Goal: Task Accomplishment & Management: Complete application form

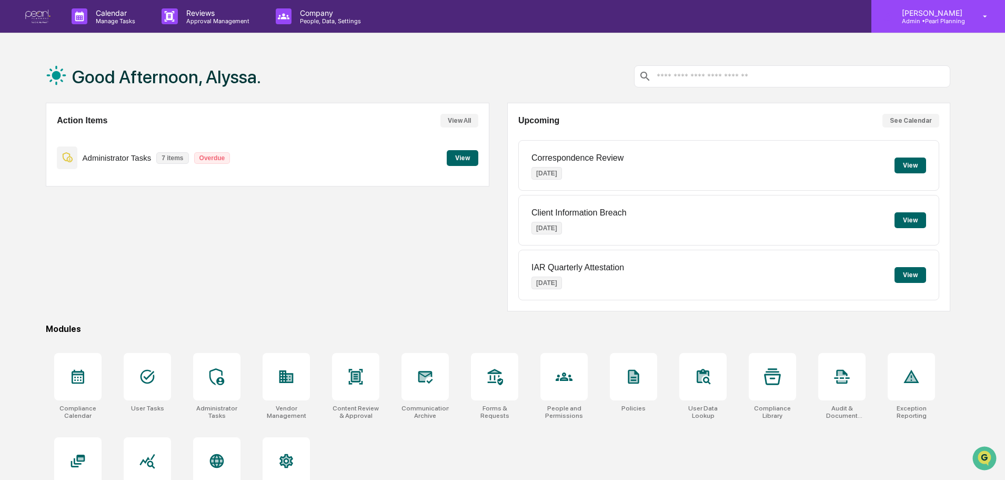
click at [946, 17] on p "Admin • Pearl Planning" at bounding box center [931, 20] width 74 height 7
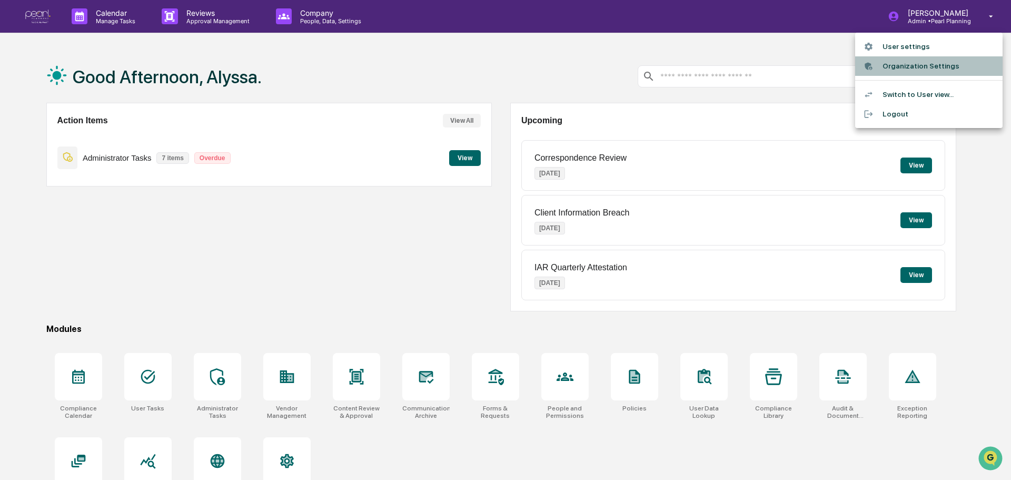
click at [908, 61] on li "Organization Settings" at bounding box center [928, 65] width 147 height 19
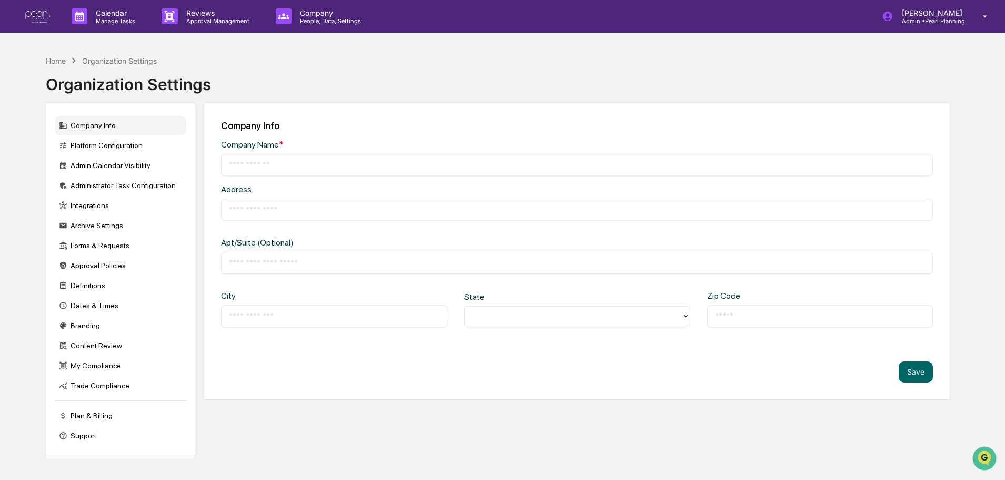
type input "**********"
type input "*********"
type input "******"
type input "*****"
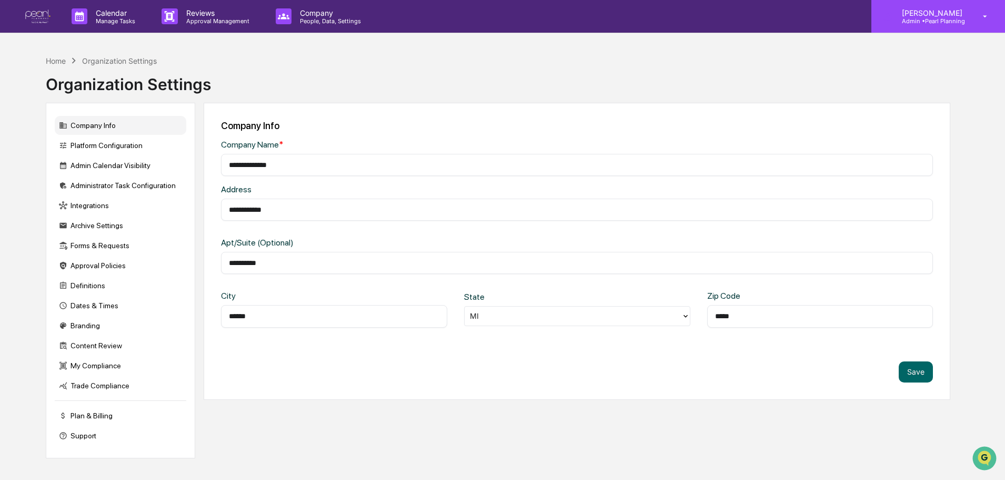
click at [926, 19] on p "Admin • Pearl Planning" at bounding box center [931, 20] width 74 height 7
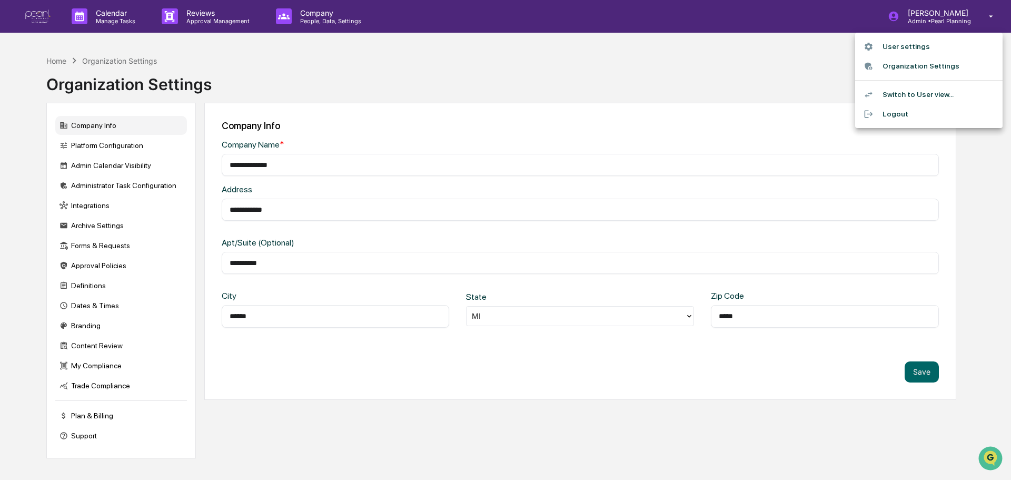
click at [915, 95] on li "Switch to User view..." at bounding box center [928, 94] width 147 height 19
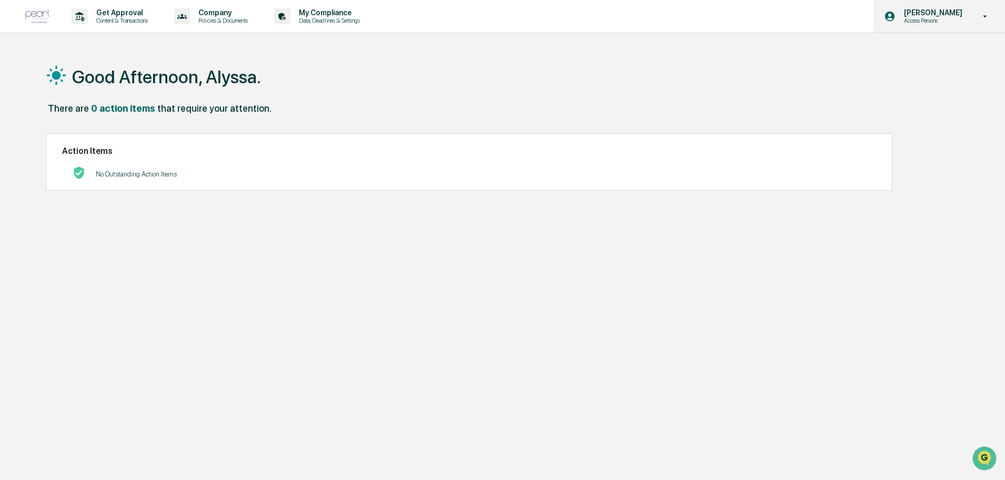
click at [961, 22] on p "Access Persons" at bounding box center [932, 20] width 72 height 7
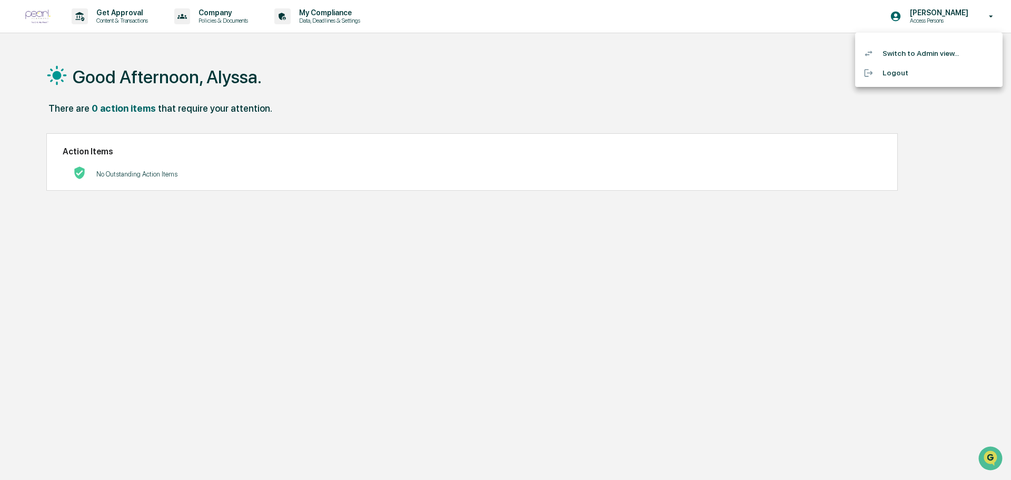
click at [551, 76] on div at bounding box center [505, 240] width 1011 height 480
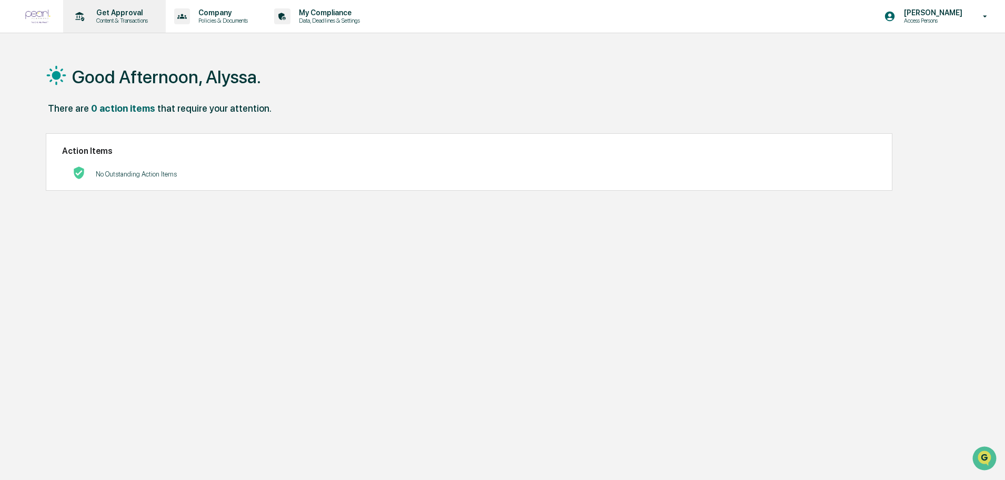
click at [99, 14] on p "Get Approval" at bounding box center [120, 12] width 65 height 8
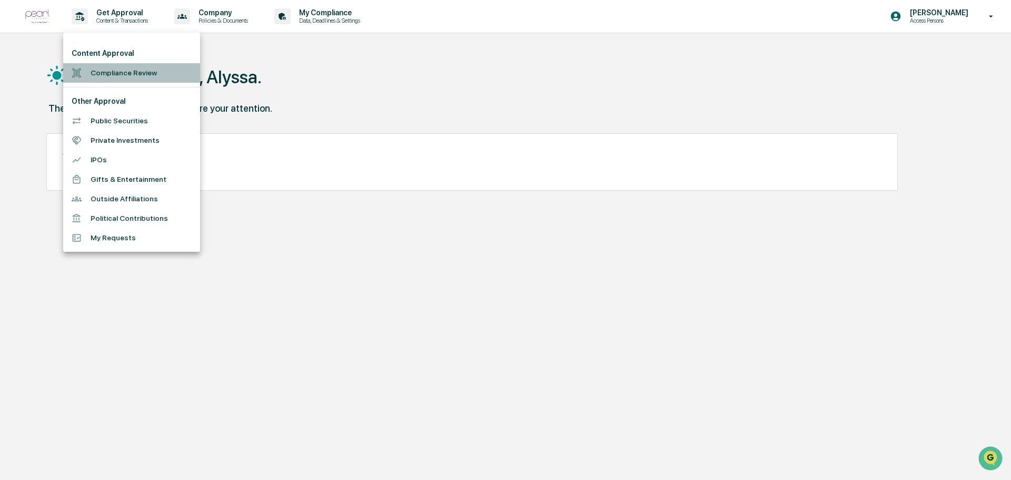
click at [104, 76] on li "Compliance Review" at bounding box center [131, 72] width 137 height 19
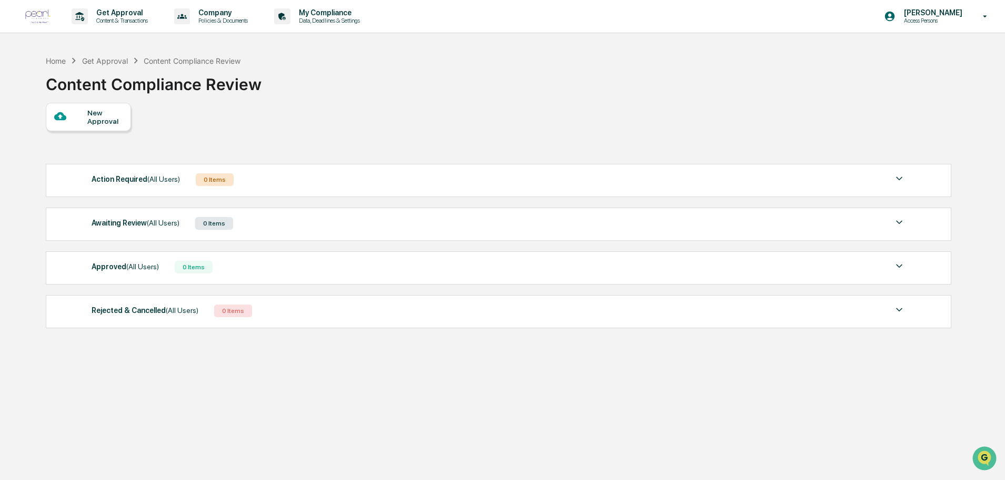
click at [113, 121] on div "New Approval" at bounding box center [104, 116] width 35 height 17
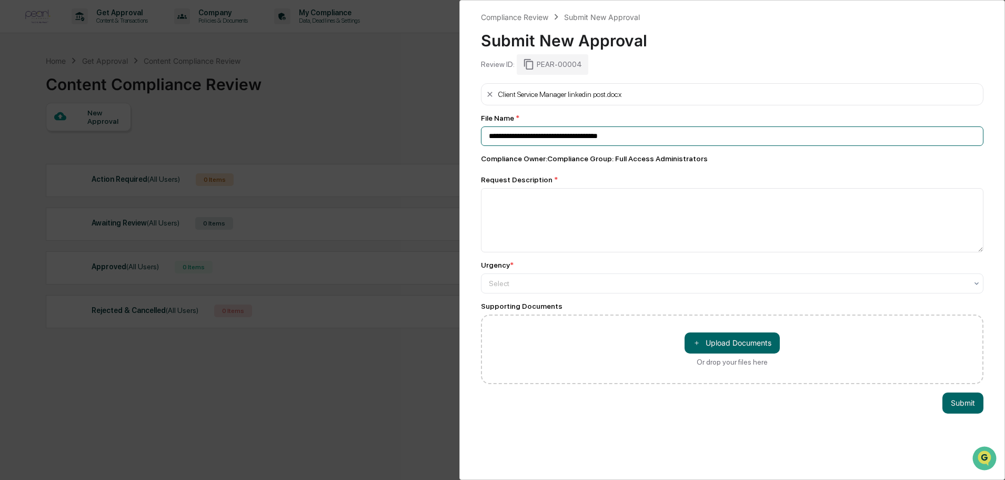
click at [647, 134] on input "**********" at bounding box center [732, 135] width 503 height 19
type input "**********"
click at [532, 211] on textarea at bounding box center [732, 220] width 503 height 64
type textarea "*"
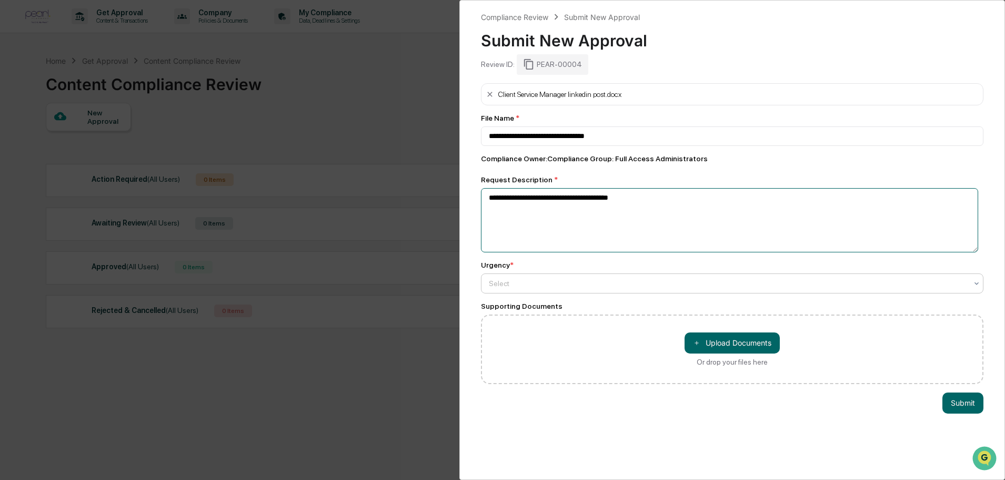
type textarea "**********"
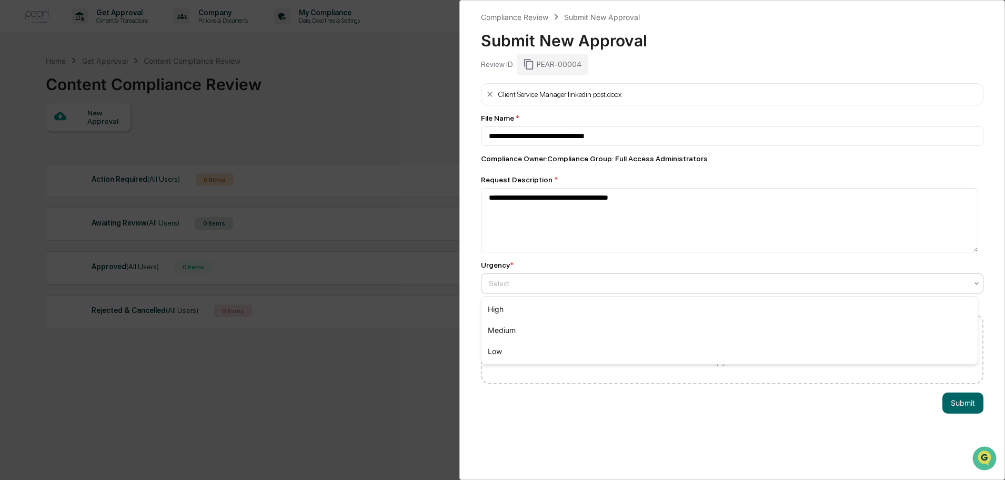
click at [523, 286] on div at bounding box center [728, 283] width 479 height 11
click at [505, 312] on div "High" at bounding box center [730, 308] width 496 height 21
click at [965, 408] on button "Submit" at bounding box center [963, 402] width 41 height 21
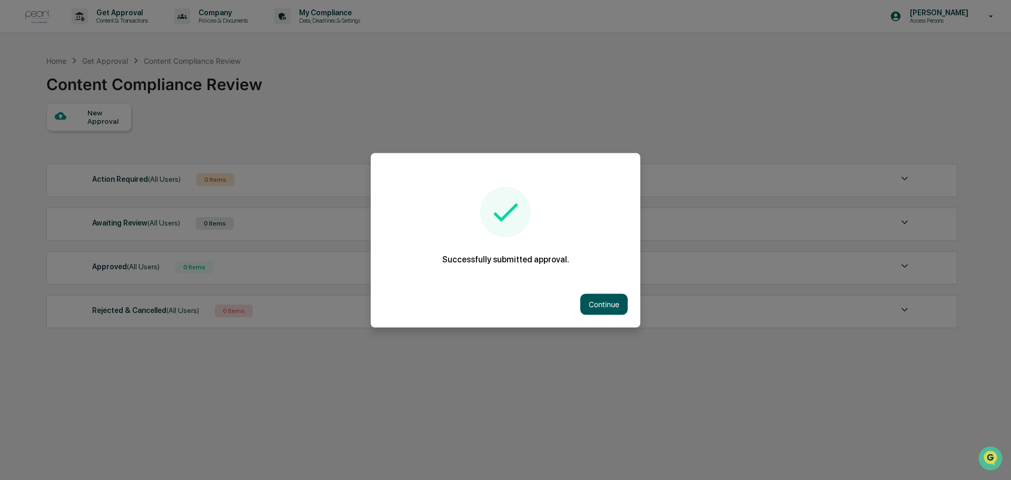
click at [600, 307] on button "Continue" at bounding box center [603, 303] width 47 height 21
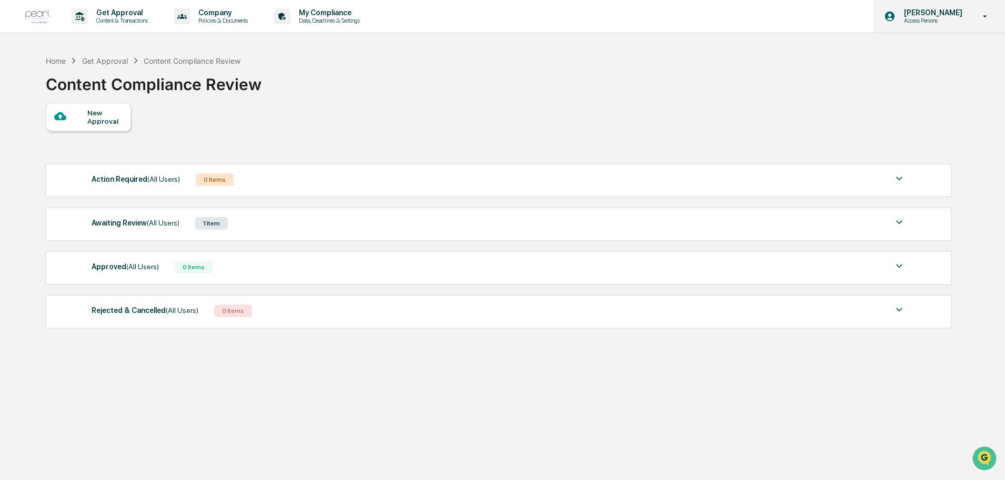
click at [935, 14] on p "[PERSON_NAME]" at bounding box center [932, 12] width 72 height 8
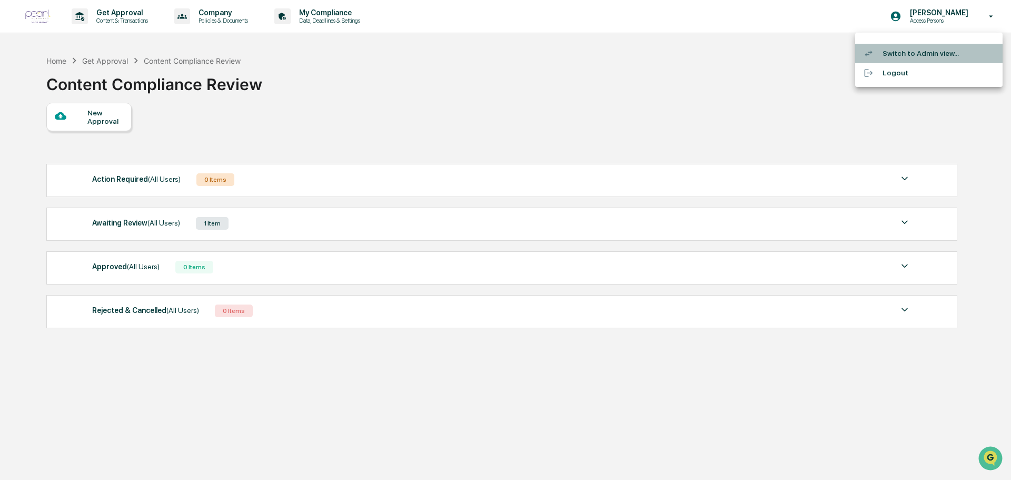
click at [925, 58] on li "Switch to Admin view..." at bounding box center [928, 53] width 147 height 19
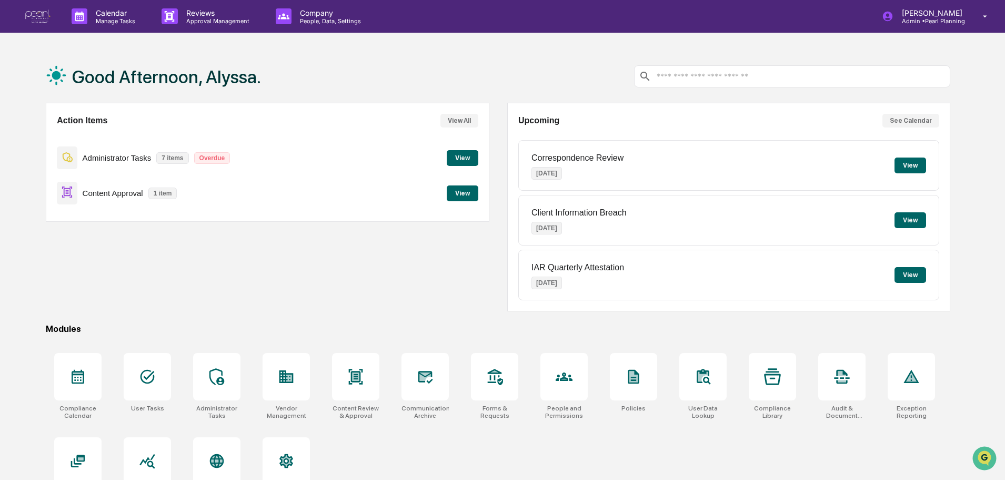
click at [461, 187] on button "View" at bounding box center [463, 193] width 32 height 16
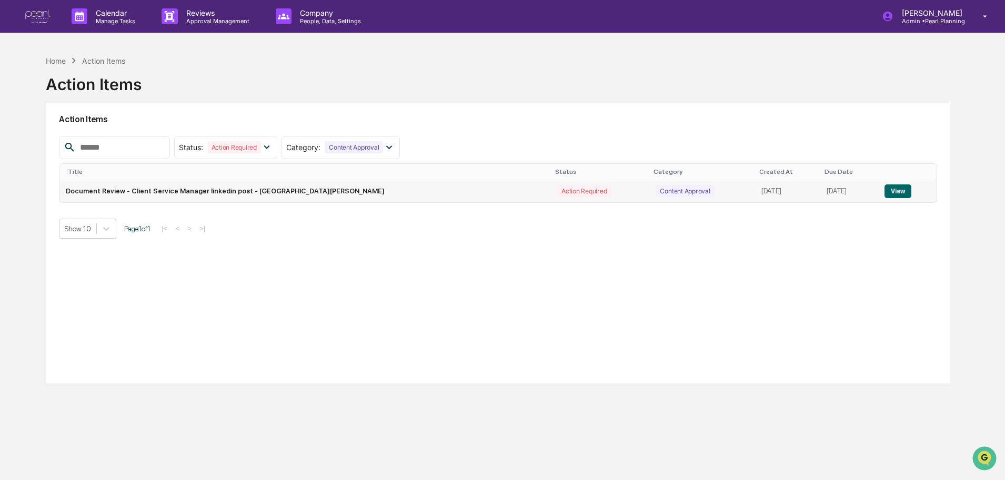
click at [898, 191] on button "View" at bounding box center [898, 191] width 27 height 14
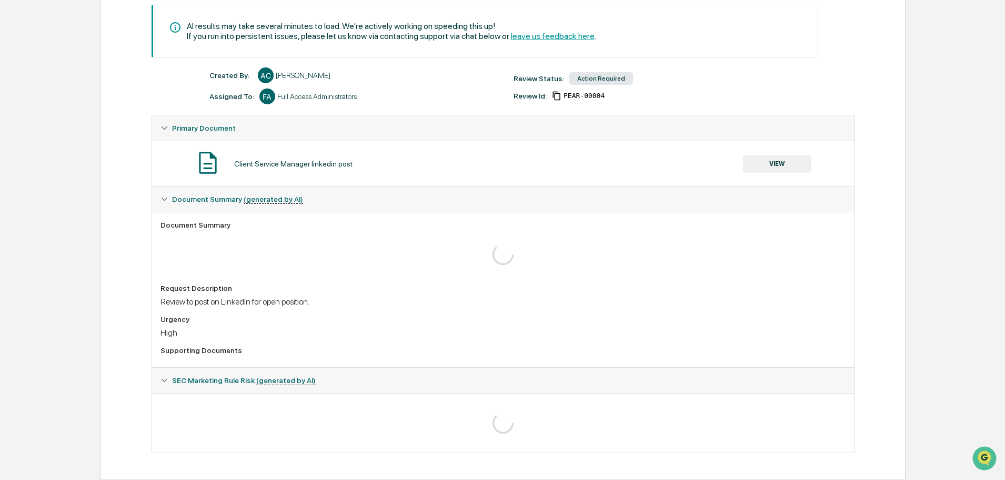
scroll to position [78, 0]
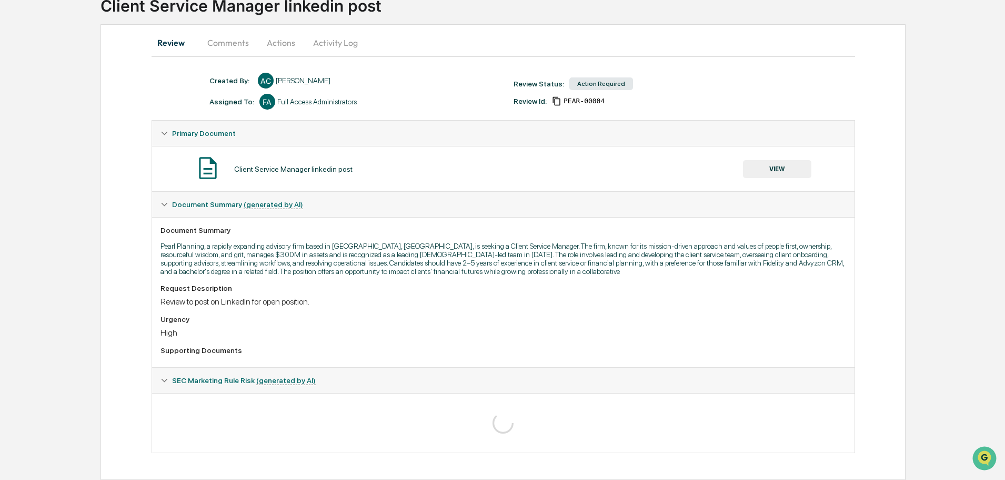
click at [167, 381] on icon at bounding box center [164, 379] width 7 height 7
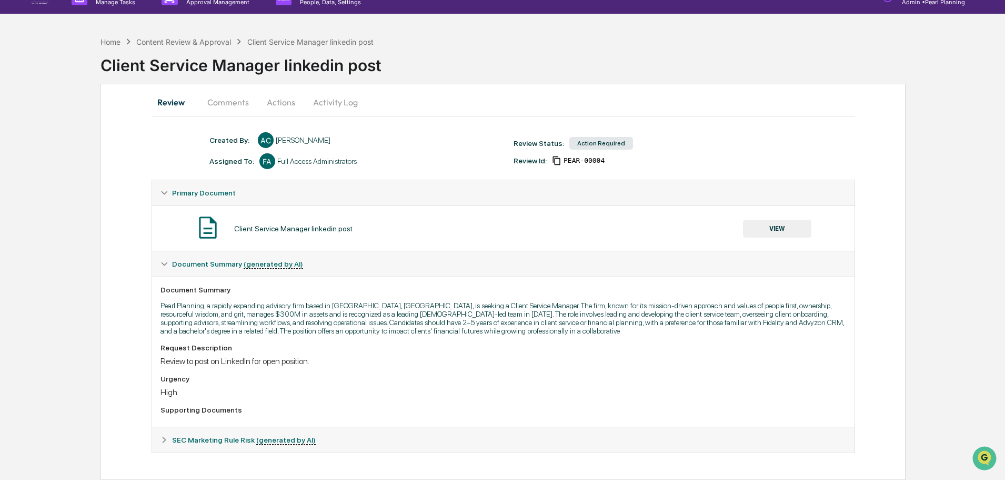
scroll to position [19, 0]
click at [160, 441] on div "SEC Marketing Rule Risk (generated by AI)" at bounding box center [503, 439] width 703 height 25
click at [165, 437] on icon at bounding box center [164, 439] width 7 height 7
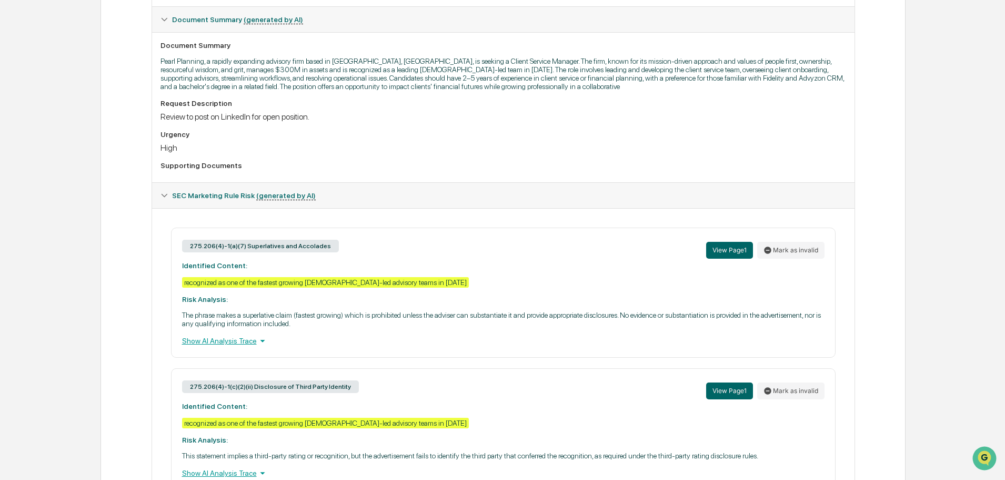
scroll to position [320, 0]
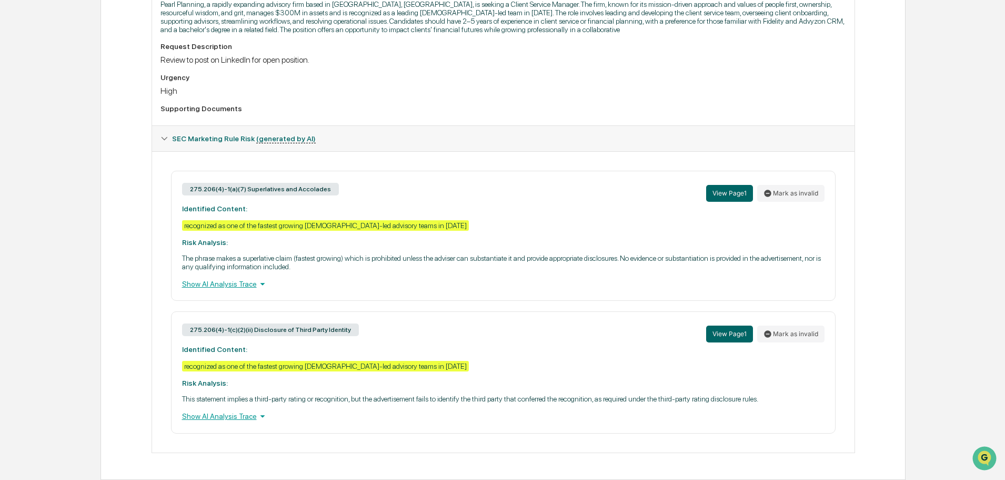
click at [232, 286] on div "Show AI Analysis Trace" at bounding box center [503, 284] width 643 height 12
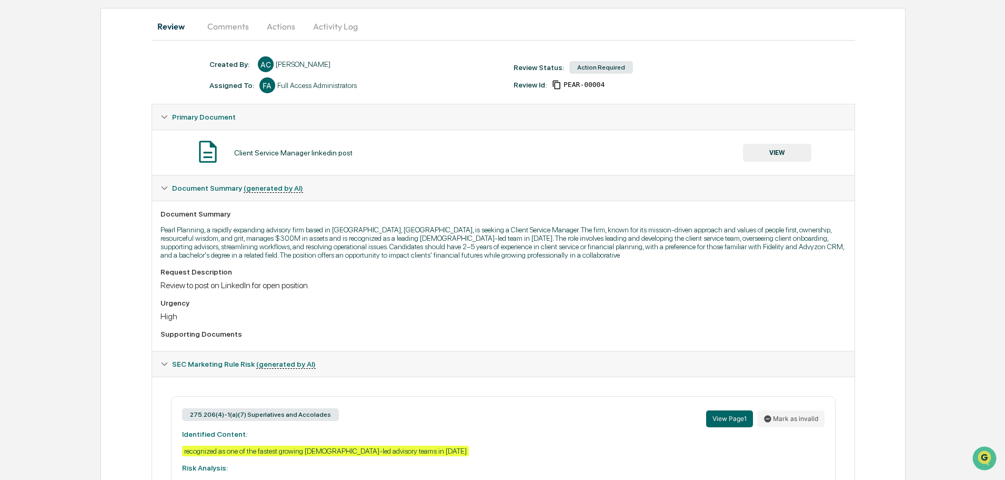
scroll to position [0, 0]
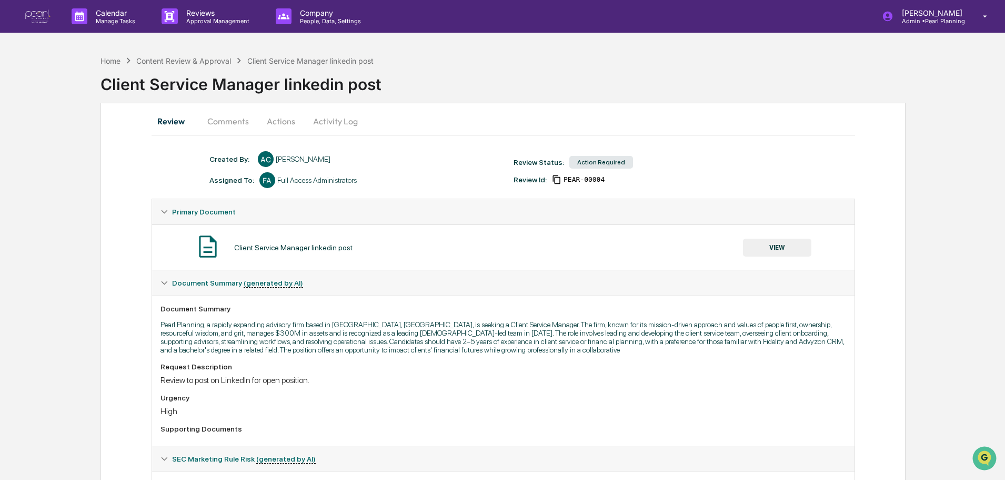
click at [225, 118] on button "Comments" at bounding box center [228, 120] width 58 height 25
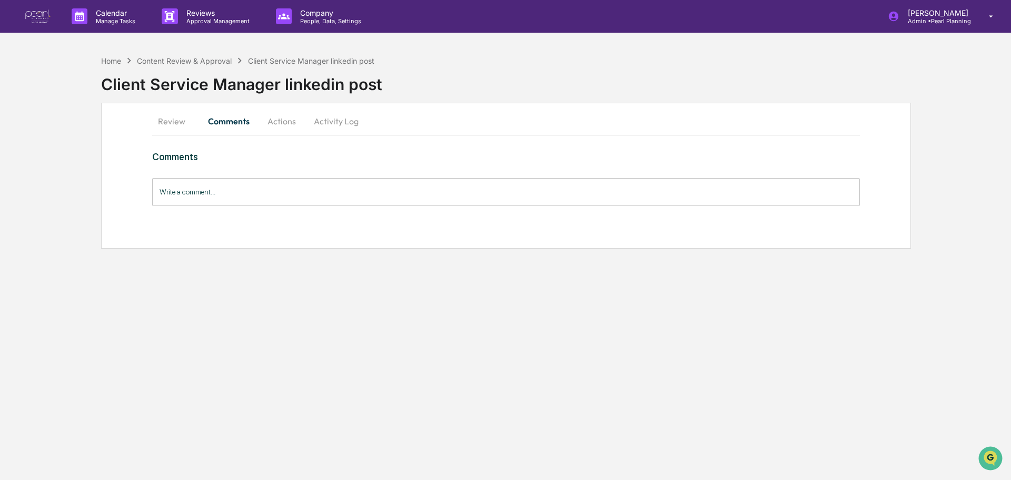
click at [212, 196] on input "Write a comment..." at bounding box center [506, 192] width 708 height 28
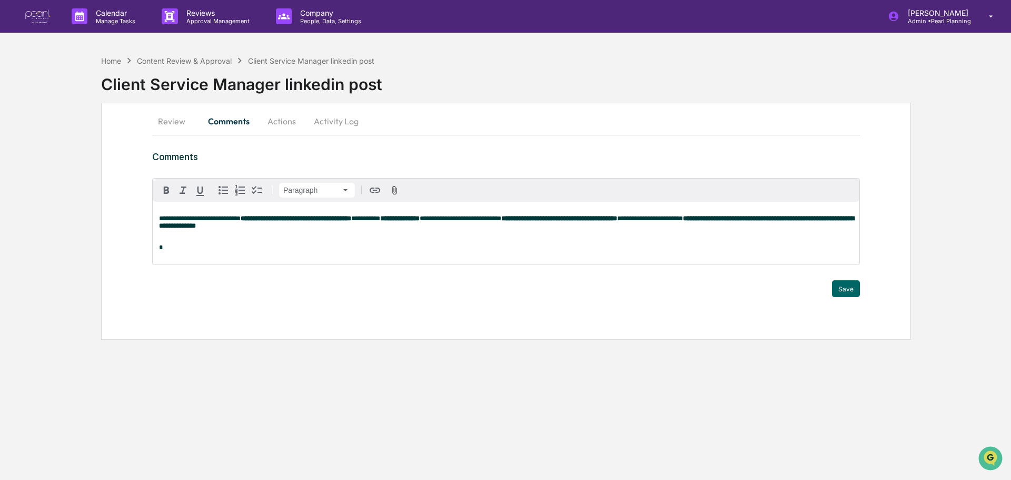
drag, startPoint x: 186, startPoint y: 217, endPoint x: 233, endPoint y: 218, distance: 46.3
click at [186, 217] on span "**********" at bounding box center [200, 218] width 82 height 7
click at [306, 227] on p "**********" at bounding box center [506, 222] width 694 height 15
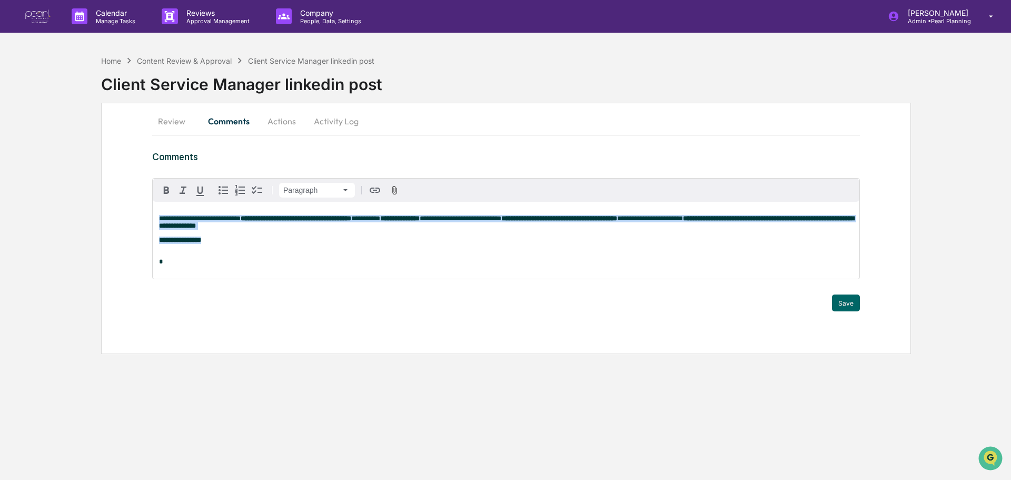
drag, startPoint x: 225, startPoint y: 240, endPoint x: 141, endPoint y: 217, distance: 87.1
click at [141, 217] on div "**********" at bounding box center [506, 228] width 810 height 251
click at [163, 191] on icon "button" at bounding box center [166, 190] width 13 height 13
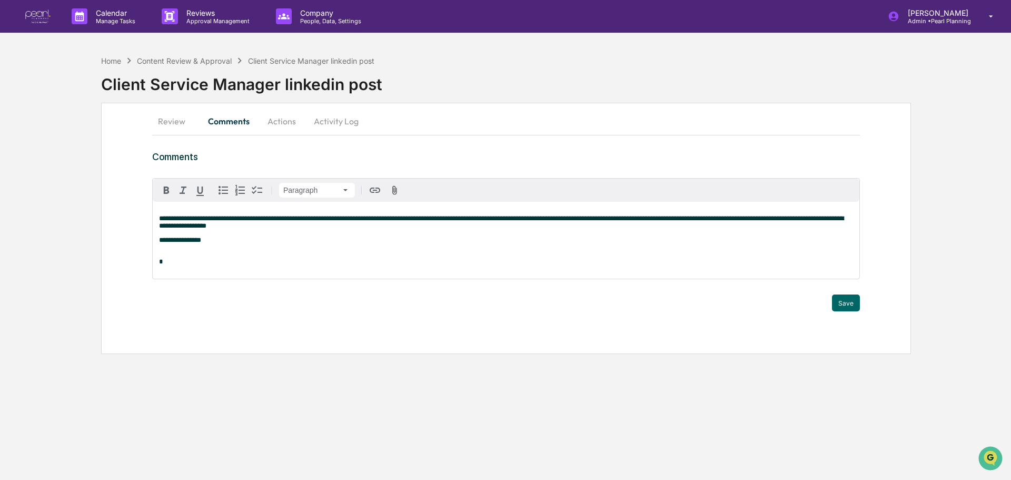
click at [284, 275] on div "**********" at bounding box center [506, 240] width 706 height 77
click at [839, 300] on button "Save" at bounding box center [846, 302] width 28 height 17
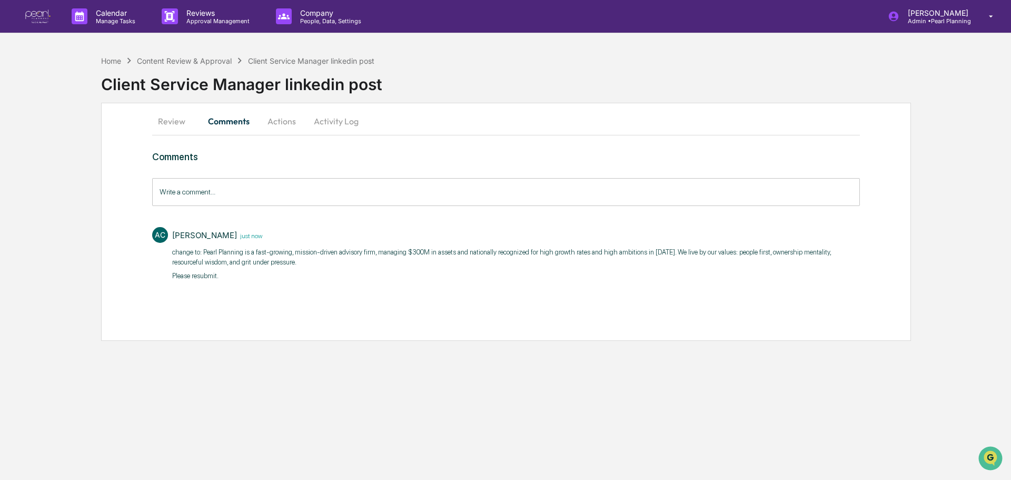
click at [275, 124] on button "Actions" at bounding box center [281, 120] width 47 height 25
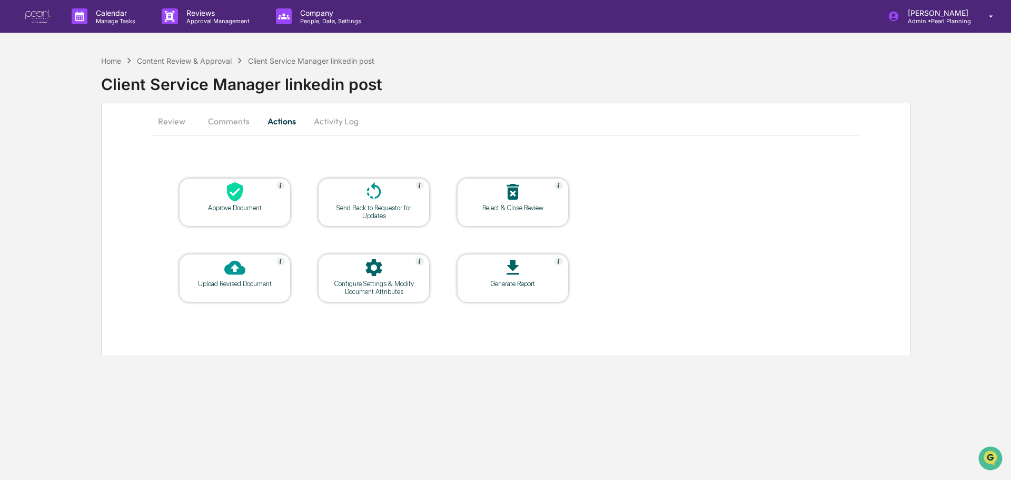
click at [368, 201] on icon at bounding box center [373, 191] width 21 height 21
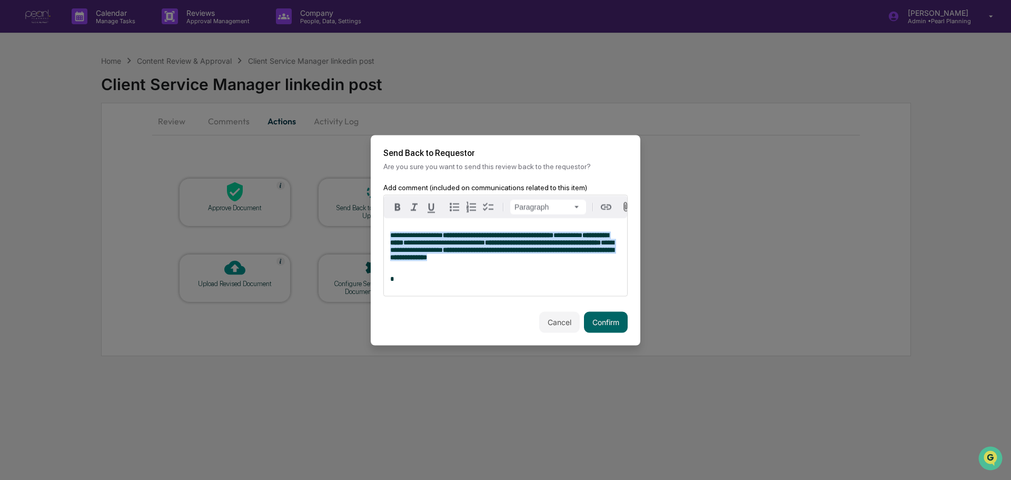
drag, startPoint x: 572, startPoint y: 260, endPoint x: 375, endPoint y: 225, distance: 199.5
click at [375, 225] on div "**********" at bounding box center [506, 247] width 270 height 128
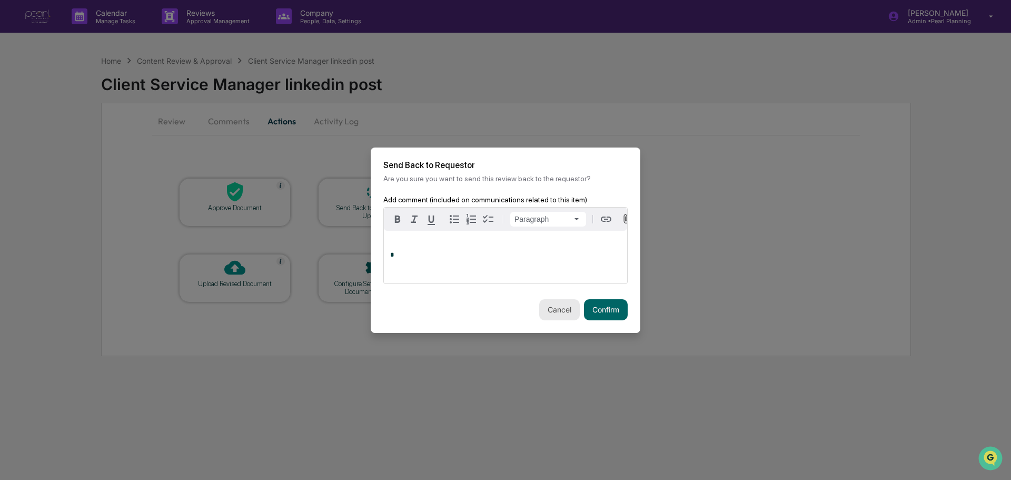
click at [549, 317] on button "Cancel" at bounding box center [559, 309] width 41 height 21
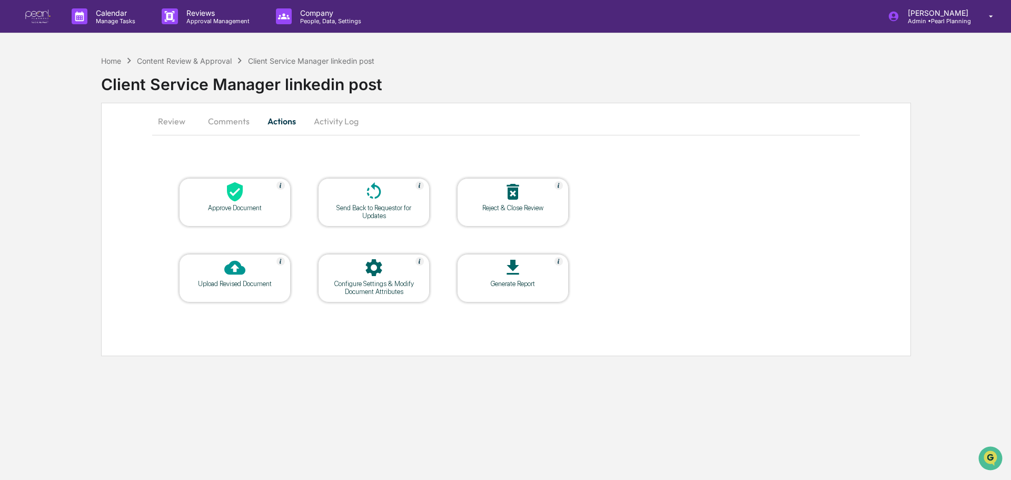
click at [239, 126] on button "Comments" at bounding box center [229, 120] width 58 height 25
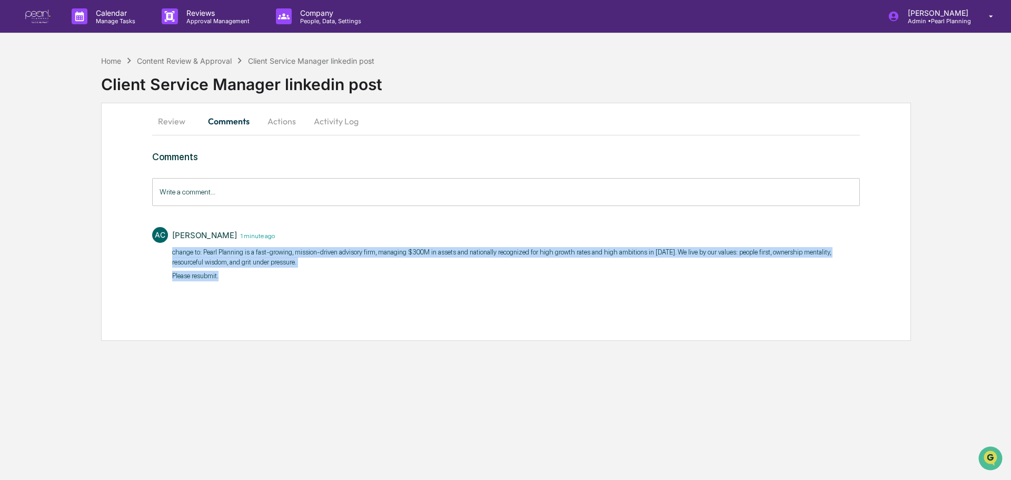
drag, startPoint x: 225, startPoint y: 277, endPoint x: 173, endPoint y: 250, distance: 58.9
click at [173, 250] on div "change to: Pearl Planning is a fast-growing, mission-driven advisory firm, mana…" at bounding box center [516, 271] width 688 height 48
copy div "change to: Pearl Planning is a fast-growing, mission-driven advisory firm, mana…"
click at [282, 121] on button "Actions" at bounding box center [281, 120] width 47 height 25
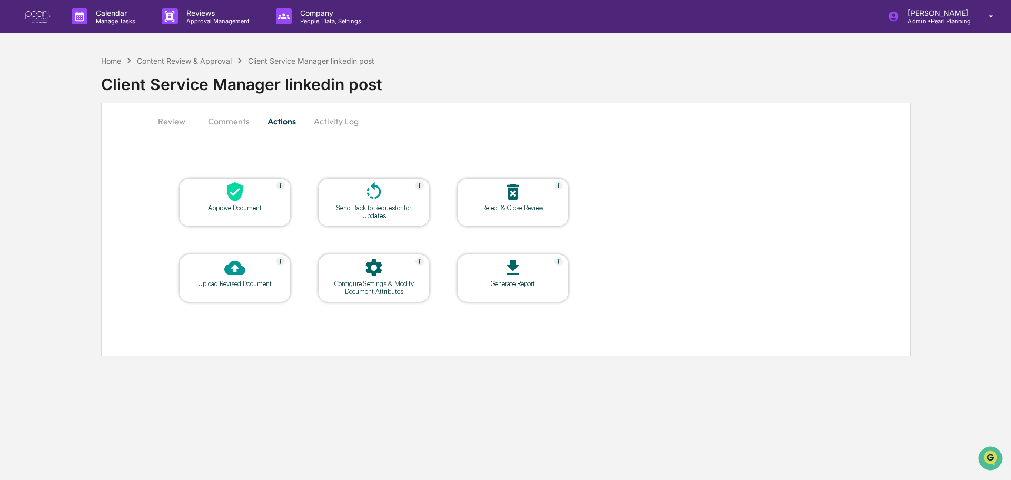
click at [362, 207] on div "Send Back to Requestor for Updates" at bounding box center [373, 212] width 95 height 16
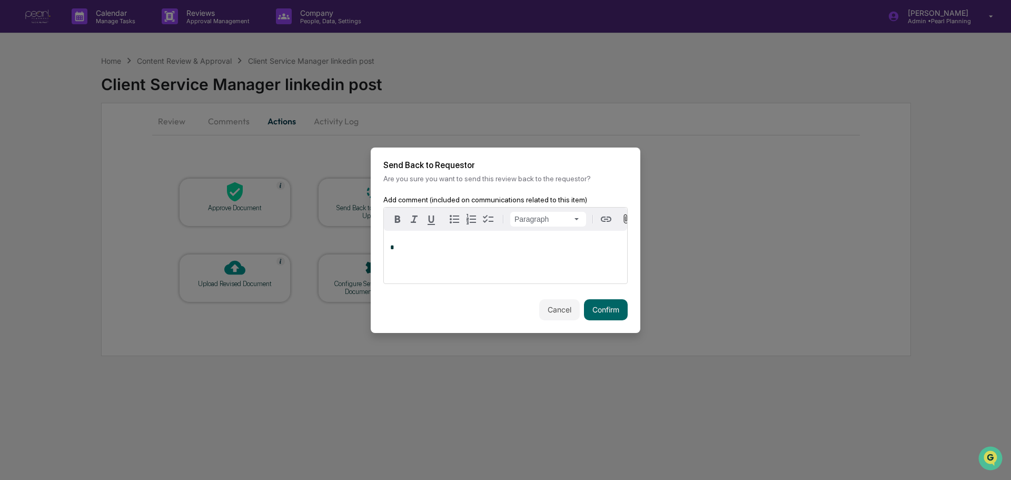
drag, startPoint x: 445, startPoint y: 268, endPoint x: 437, endPoint y: 261, distance: 10.8
click at [444, 268] on div "*" at bounding box center [505, 257] width 243 height 53
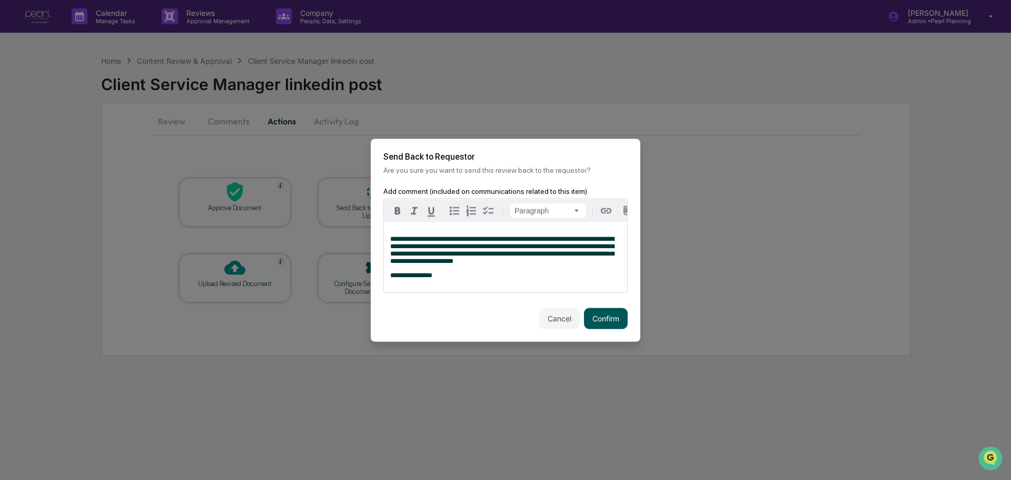
click at [601, 326] on button "Confirm" at bounding box center [606, 317] width 44 height 21
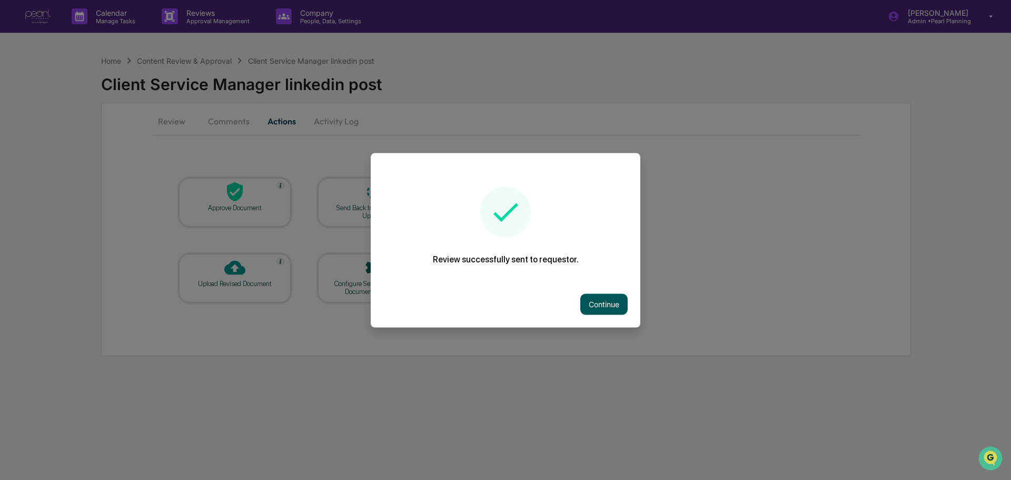
click at [596, 304] on button "Continue" at bounding box center [603, 303] width 47 height 21
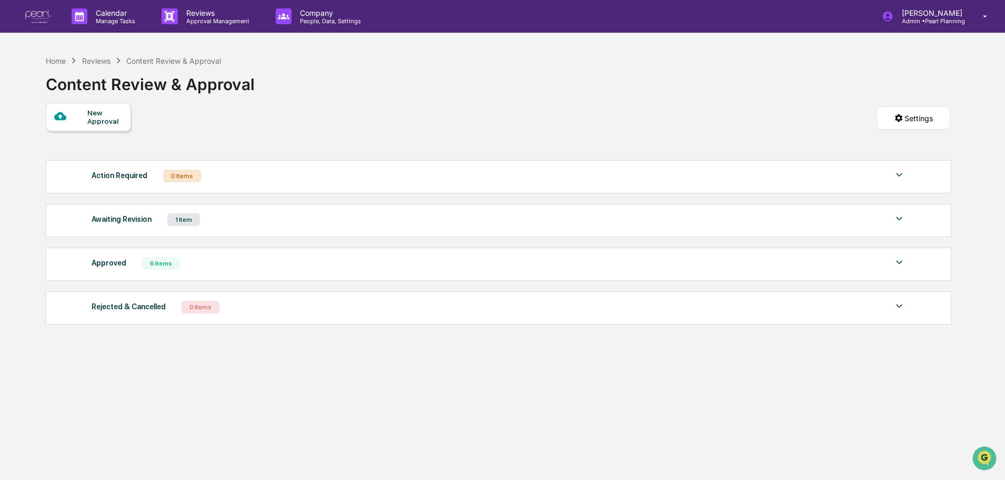
click at [256, 260] on div "Approved 6 Items" at bounding box center [499, 263] width 814 height 15
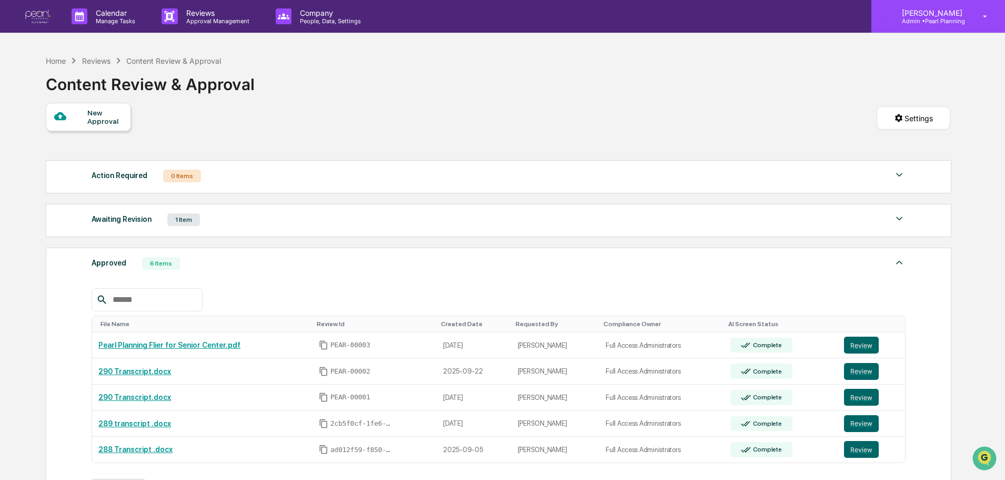
click at [917, 16] on p "[PERSON_NAME]" at bounding box center [931, 12] width 74 height 9
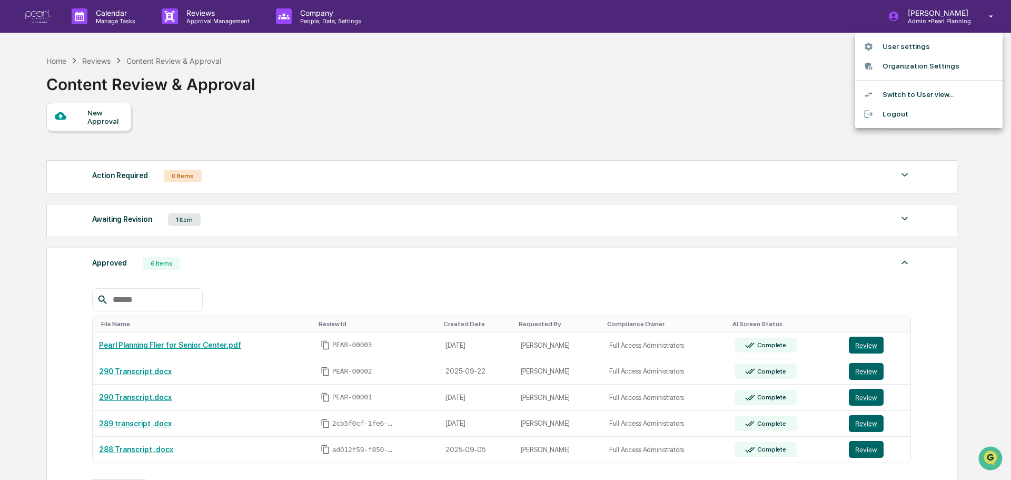
click at [899, 90] on li "Switch to User view..." at bounding box center [928, 94] width 147 height 19
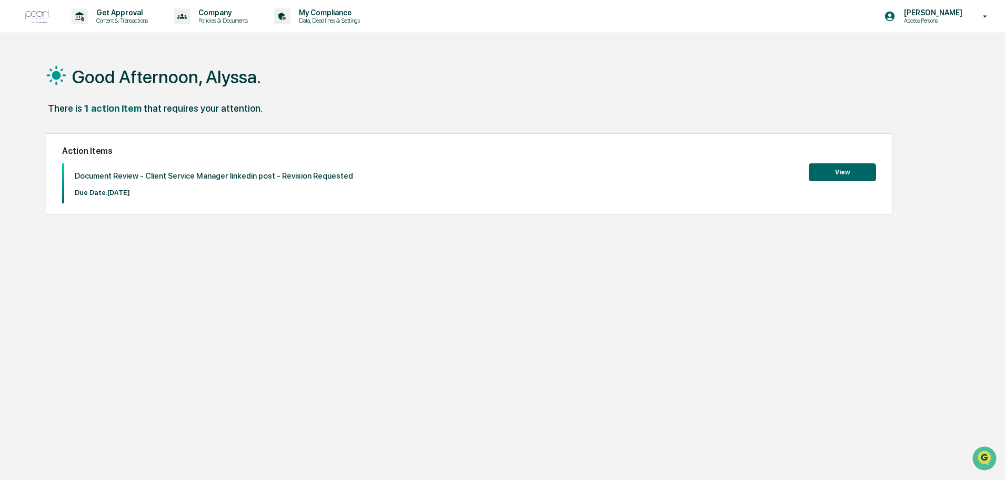
click at [866, 171] on button "View" at bounding box center [842, 172] width 67 height 18
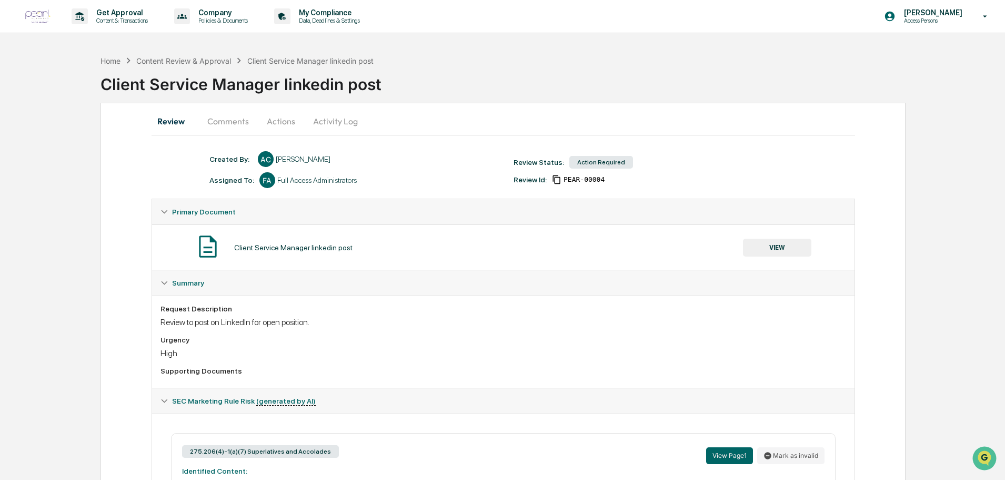
click at [231, 125] on button "Comments" at bounding box center [228, 120] width 58 height 25
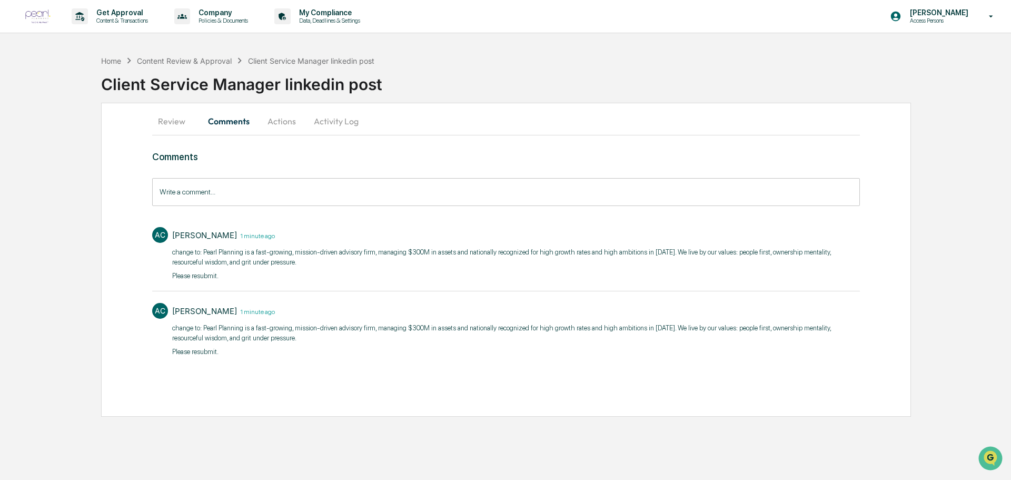
click at [277, 122] on button "Actions" at bounding box center [281, 120] width 47 height 25
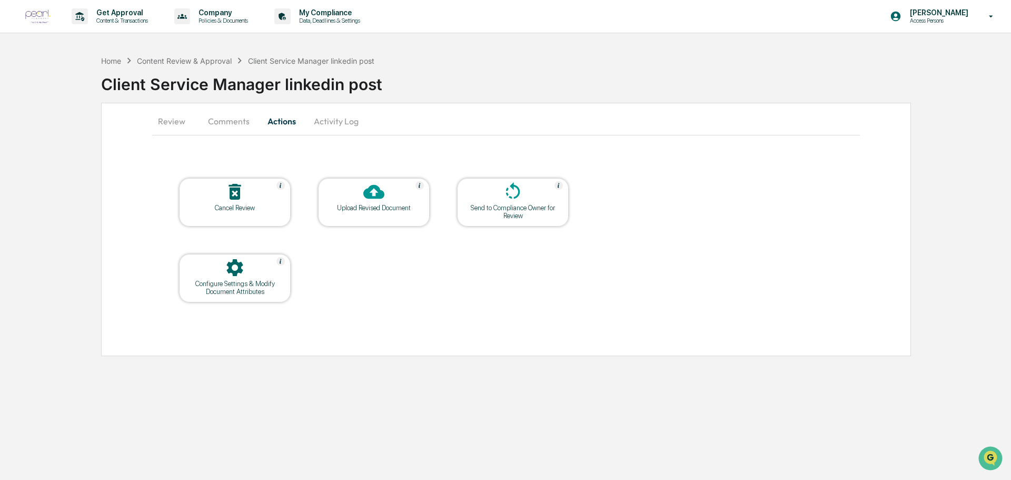
click at [357, 202] on div at bounding box center [373, 192] width 105 height 23
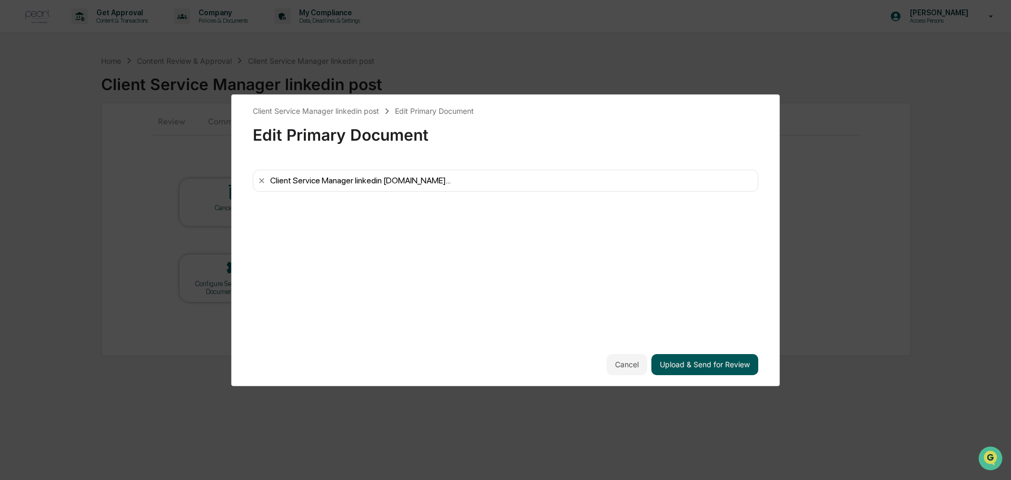
click at [710, 360] on button "Upload & Send for Review" at bounding box center [704, 364] width 107 height 21
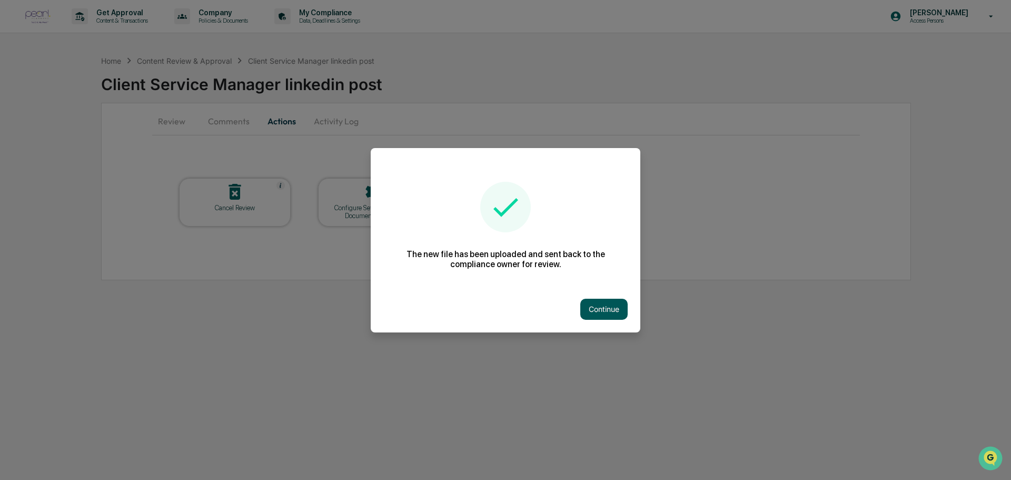
click at [609, 305] on button "Continue" at bounding box center [603, 308] width 47 height 21
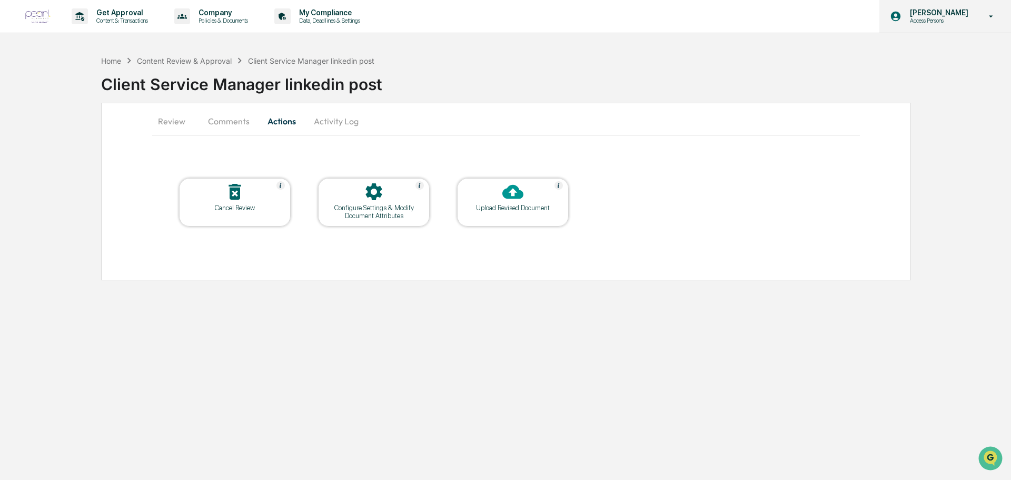
click at [933, 19] on p "Access Persons" at bounding box center [937, 20] width 72 height 7
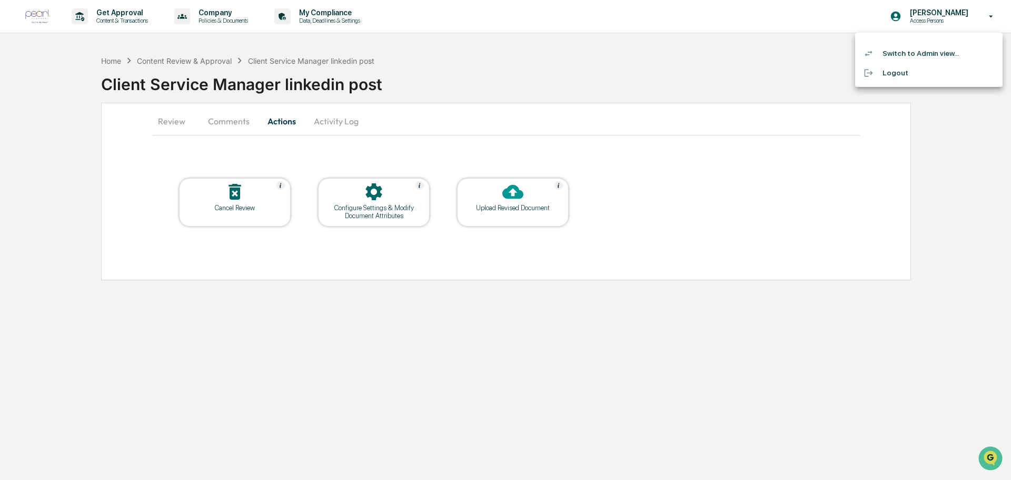
click at [918, 52] on li "Switch to Admin view..." at bounding box center [928, 53] width 147 height 19
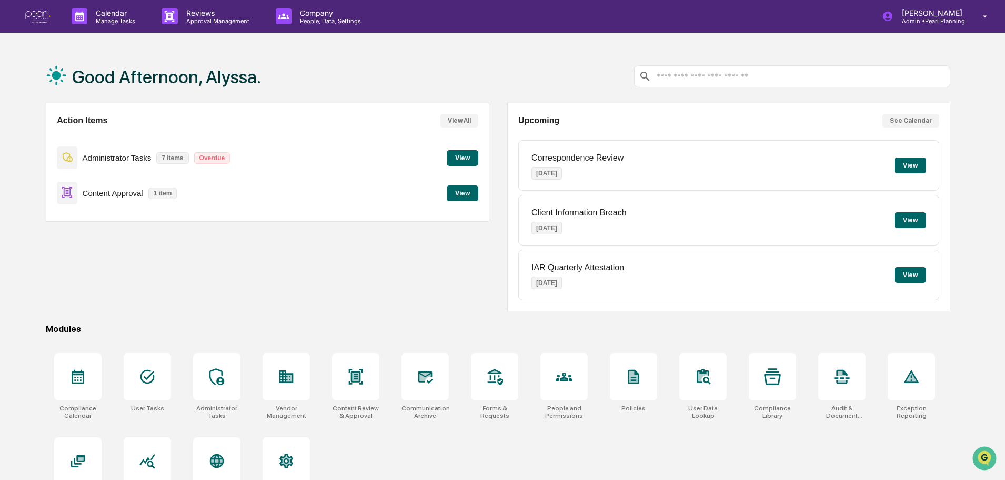
click at [463, 198] on button "View" at bounding box center [463, 193] width 32 height 16
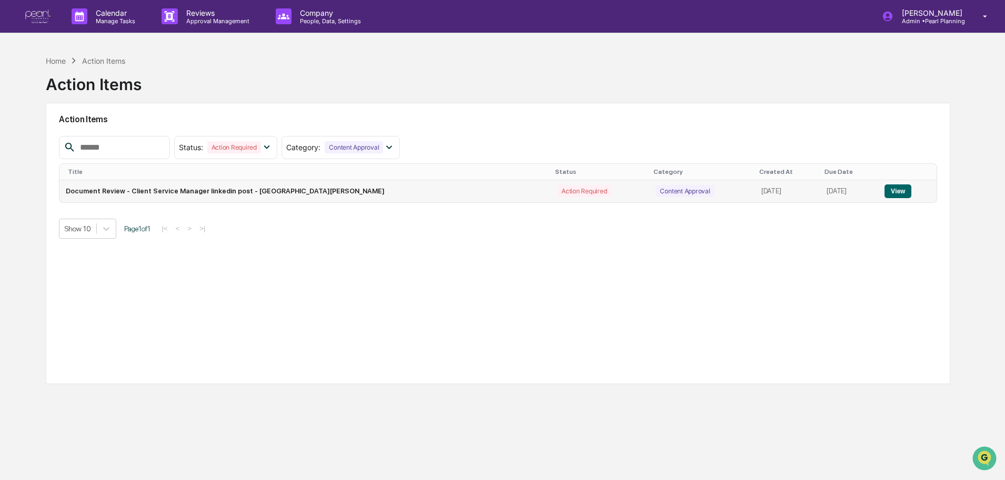
click at [888, 188] on button "View" at bounding box center [898, 191] width 27 height 14
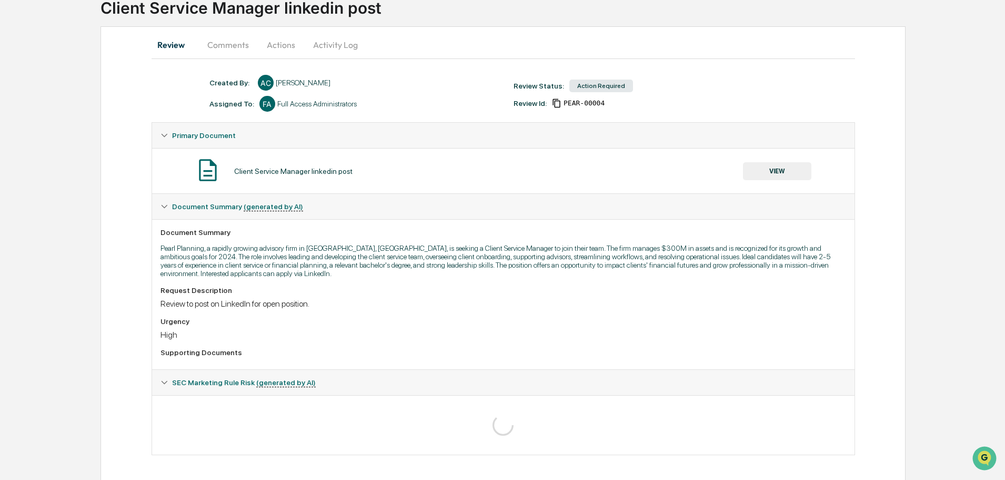
scroll to position [78, 0]
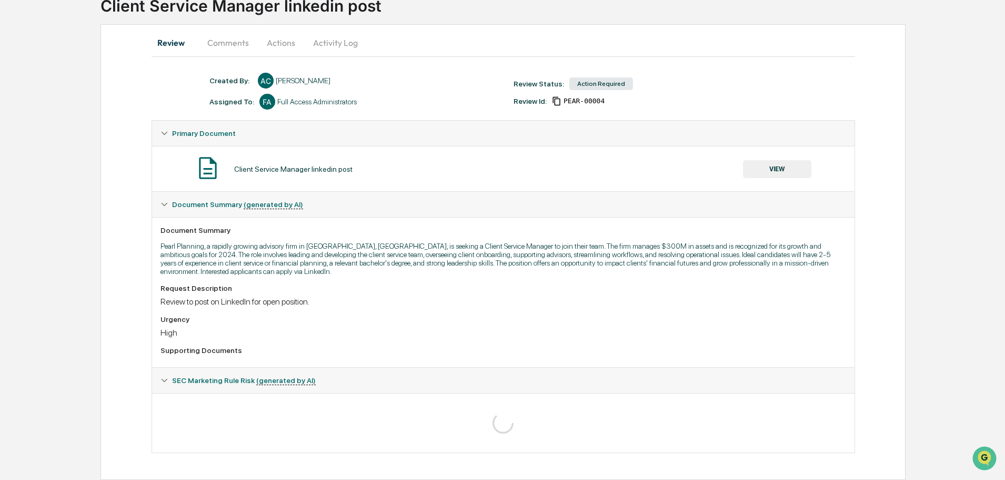
click at [164, 381] on icon at bounding box center [164, 380] width 6 height 4
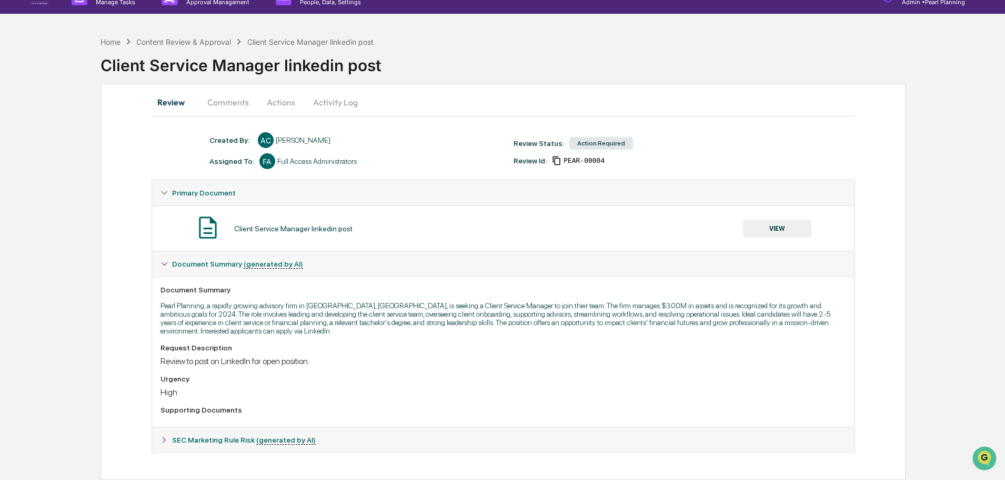
scroll to position [19, 0]
click at [166, 440] on icon at bounding box center [164, 439] width 7 height 7
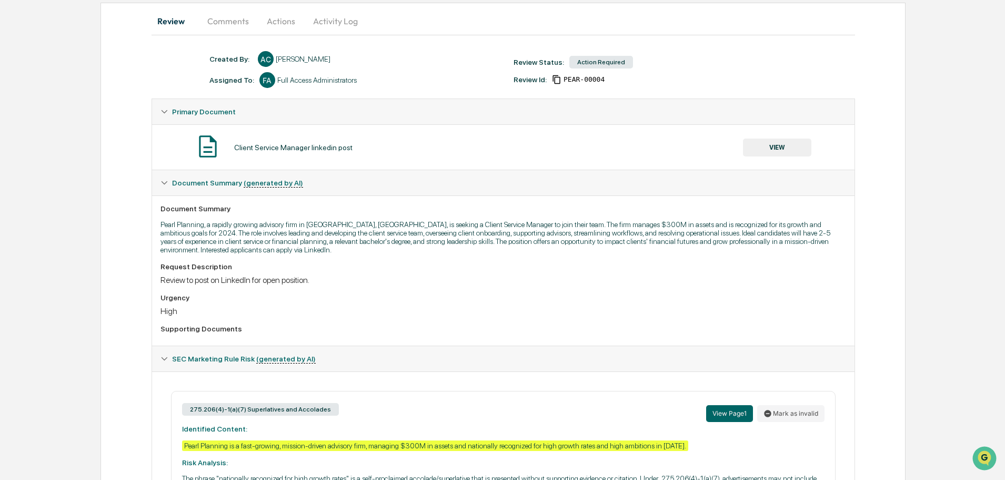
scroll to position [29, 0]
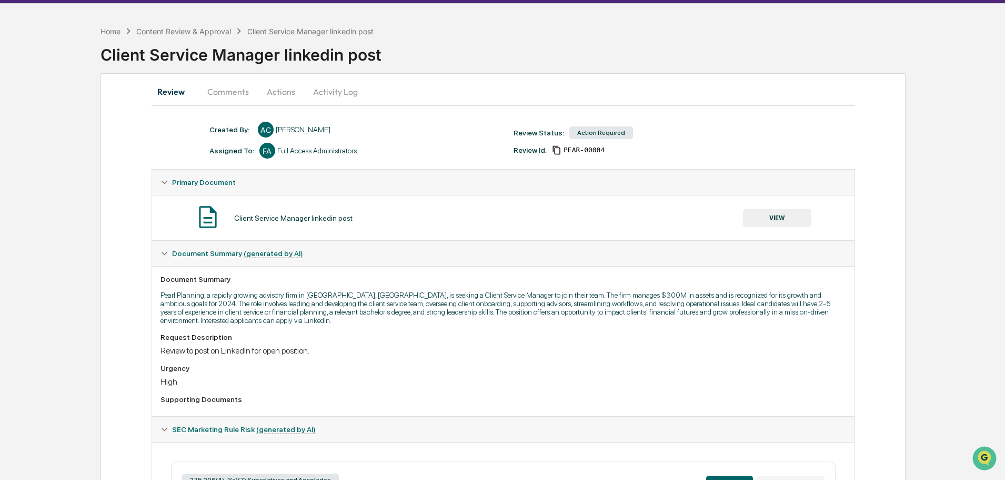
click at [230, 96] on button "Comments" at bounding box center [228, 91] width 58 height 25
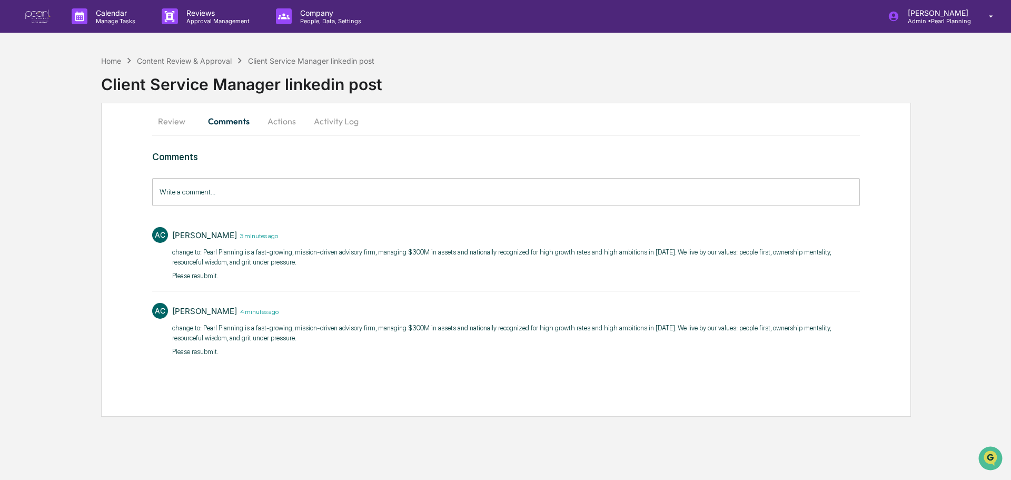
click at [222, 192] on input "Write a comment..." at bounding box center [506, 192] width 708 height 28
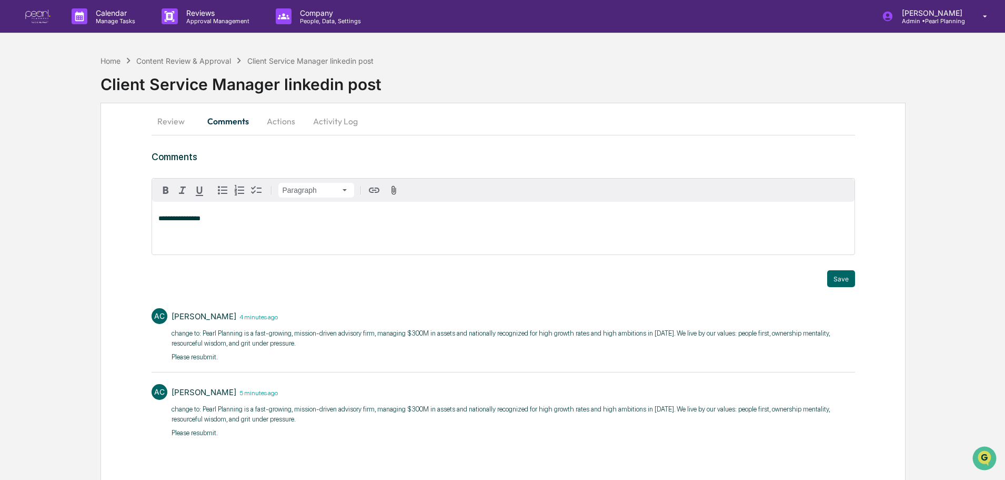
click at [212, 217] on p "**********" at bounding box center [503, 218] width 690 height 7
click at [839, 284] on button "Save" at bounding box center [842, 278] width 28 height 17
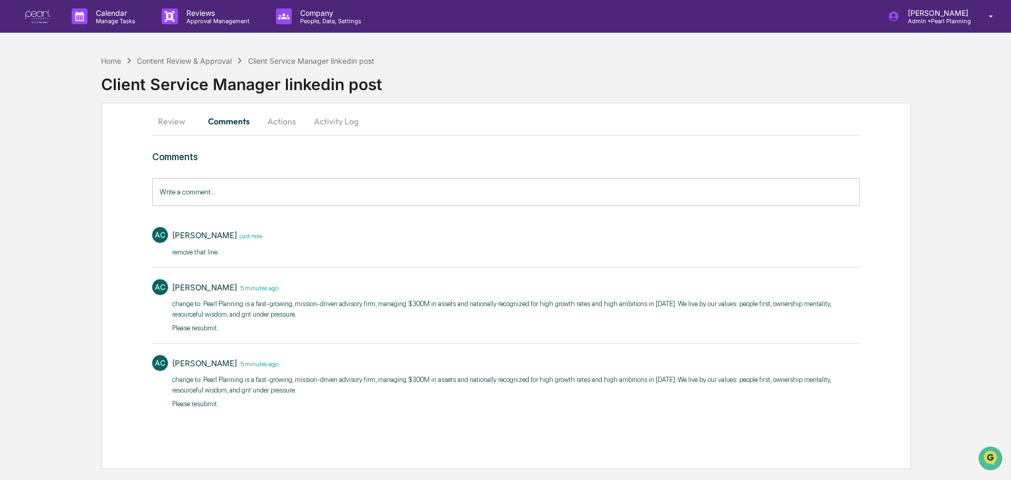
click at [287, 118] on button "Actions" at bounding box center [281, 120] width 47 height 25
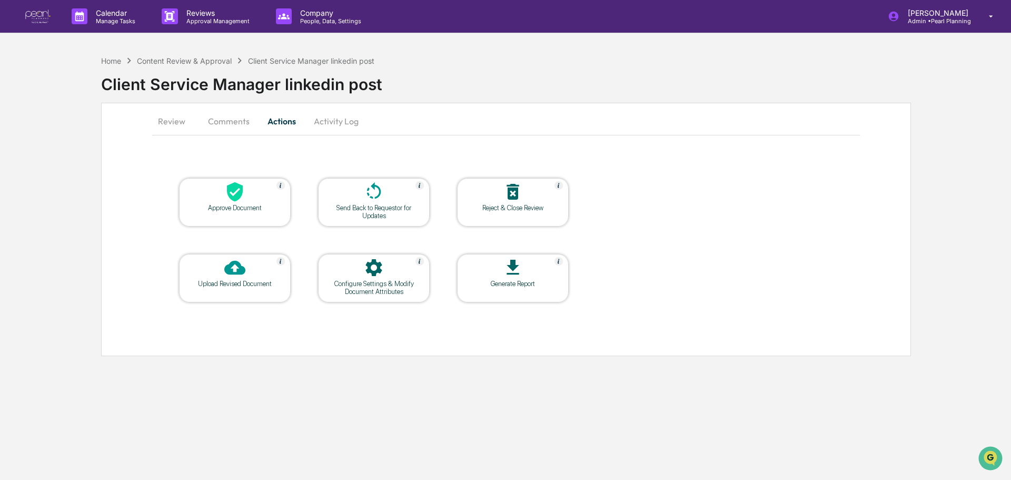
click at [354, 209] on div "Send Back to Requestor for Updates" at bounding box center [373, 212] width 95 height 16
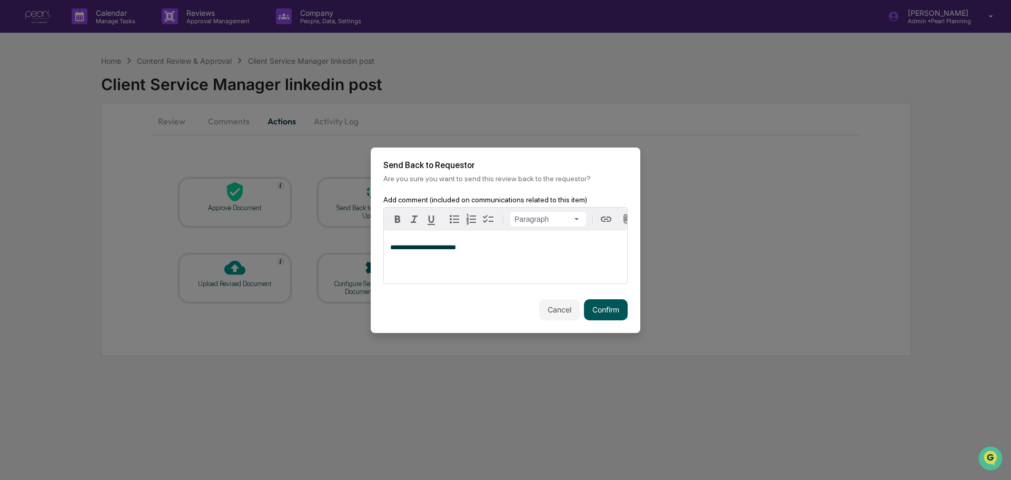
click at [603, 305] on button "Confirm" at bounding box center [606, 309] width 44 height 21
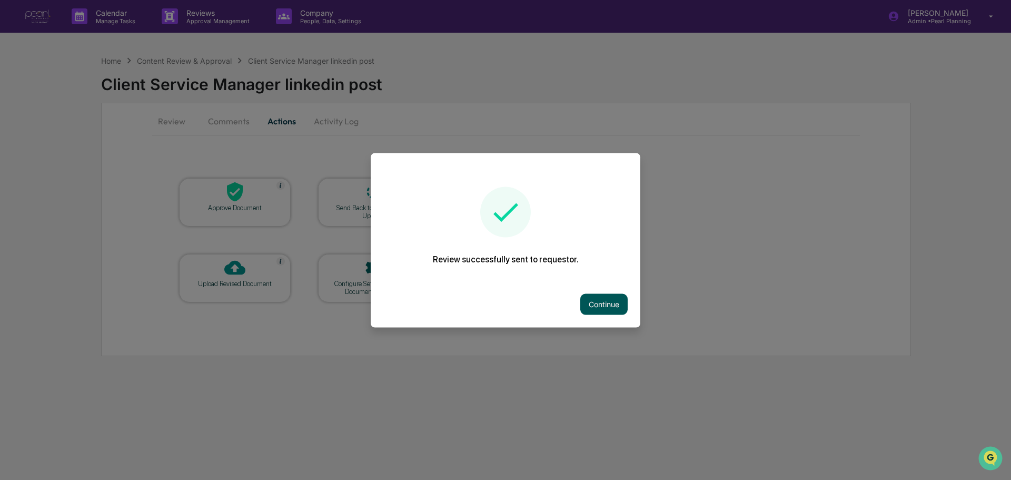
click at [596, 300] on button "Continue" at bounding box center [603, 303] width 47 height 21
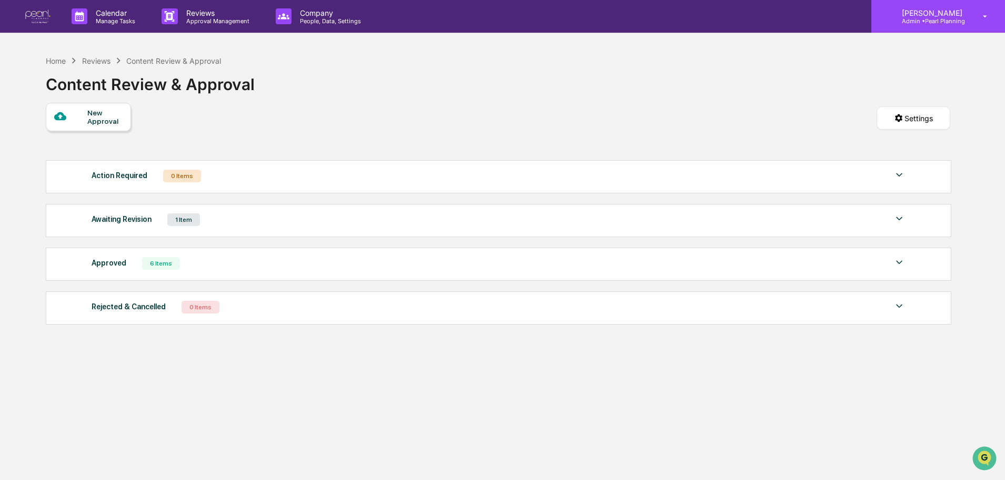
click at [929, 21] on p "Admin • Pearl Planning" at bounding box center [931, 20] width 74 height 7
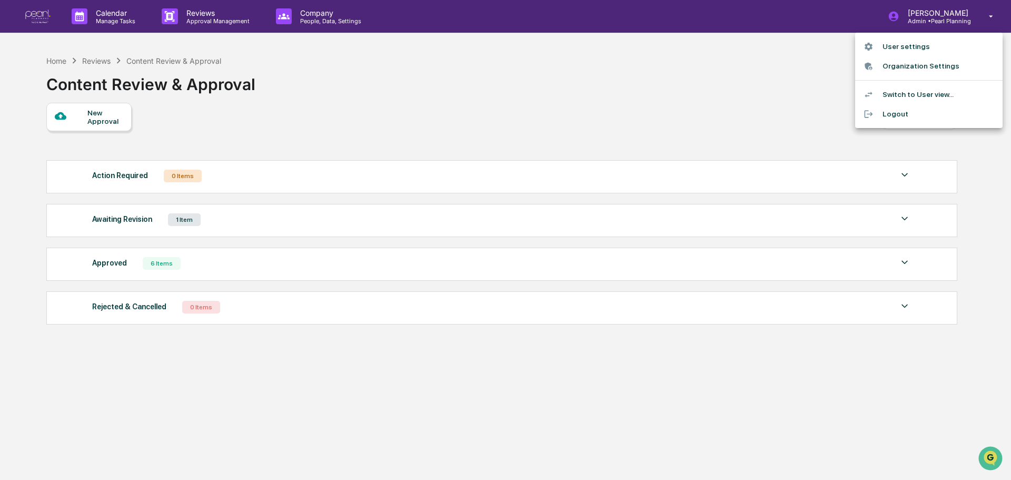
click at [910, 44] on li "User settings" at bounding box center [928, 46] width 147 height 19
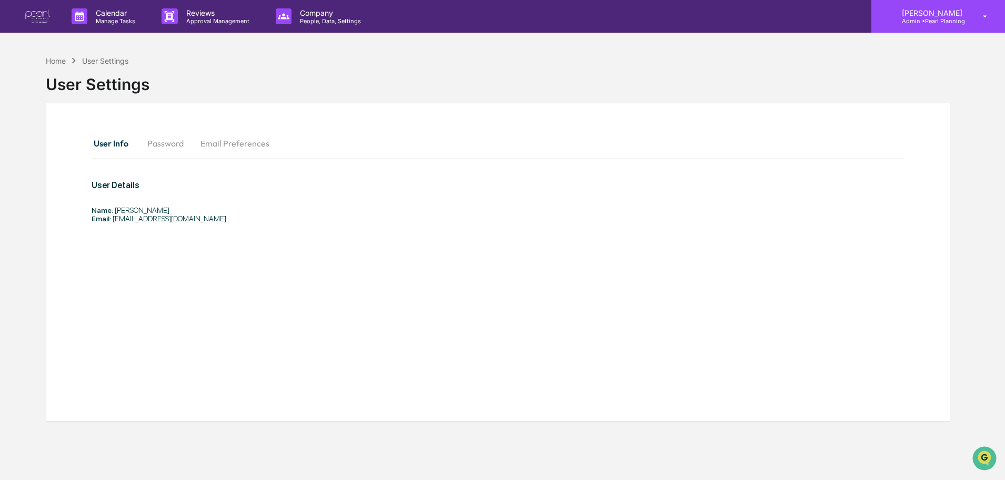
click at [949, 16] on p "[PERSON_NAME]" at bounding box center [931, 12] width 74 height 9
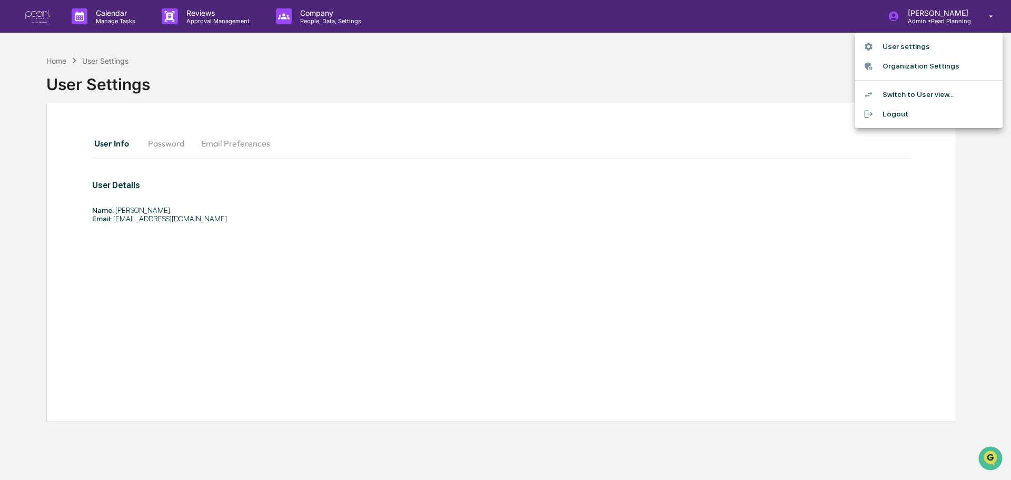
click at [106, 15] on div at bounding box center [505, 240] width 1011 height 480
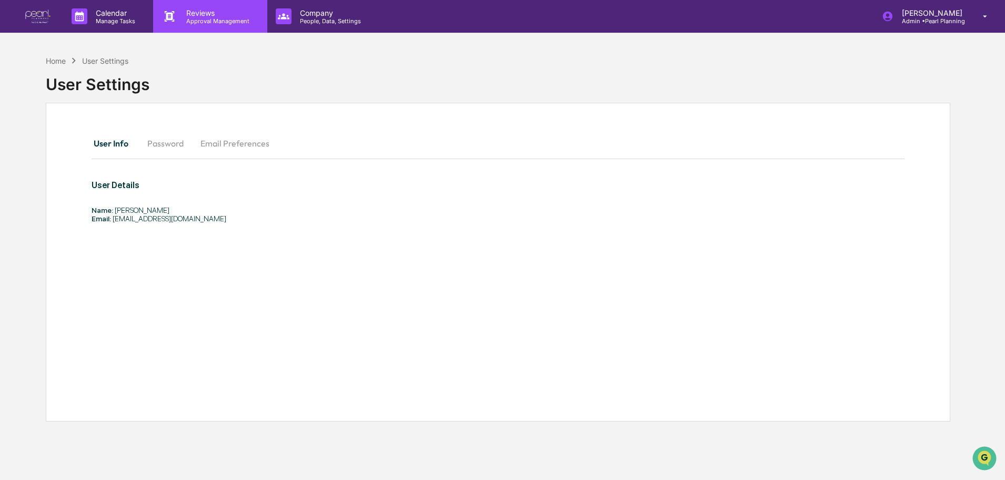
click at [176, 12] on icon at bounding box center [170, 16] width 16 height 16
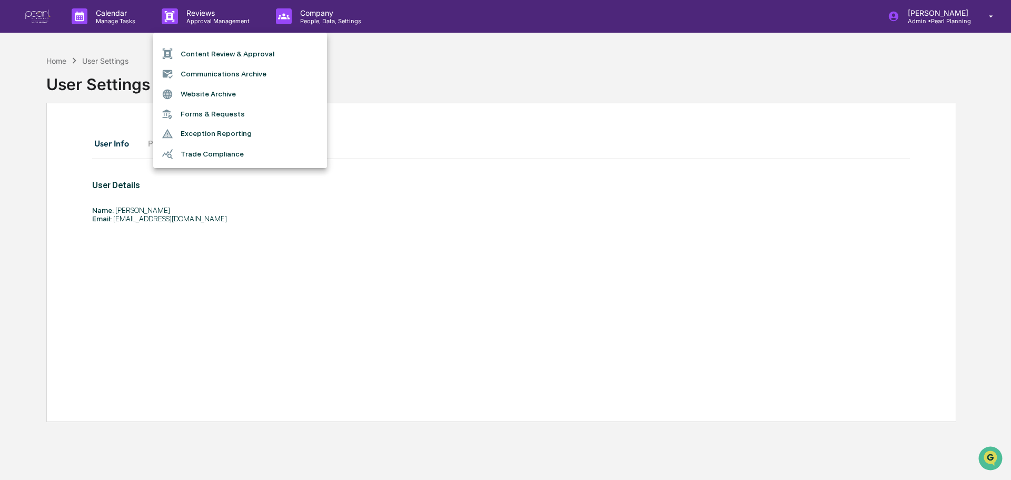
click at [216, 51] on li "Content Review & Approval" at bounding box center [240, 54] width 174 height 20
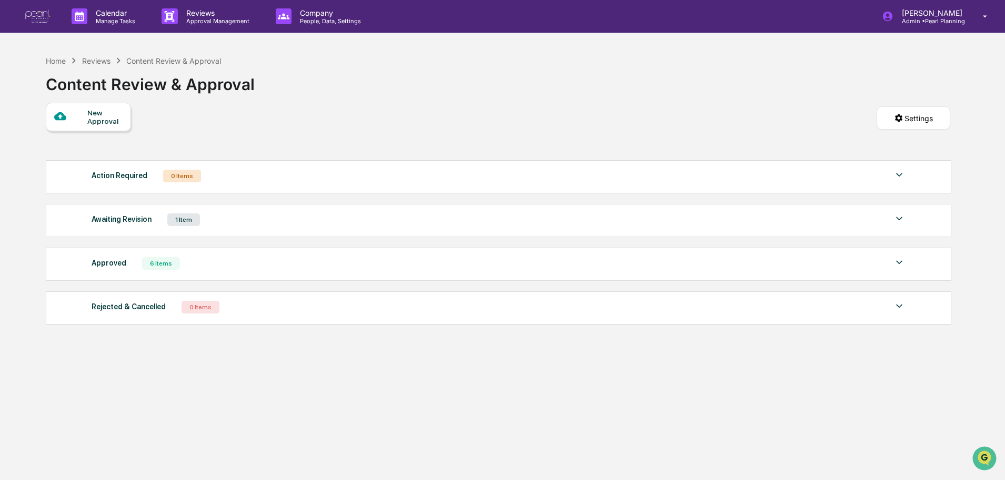
click at [250, 220] on div "Awaiting Revision 1 Item" at bounding box center [499, 219] width 814 height 15
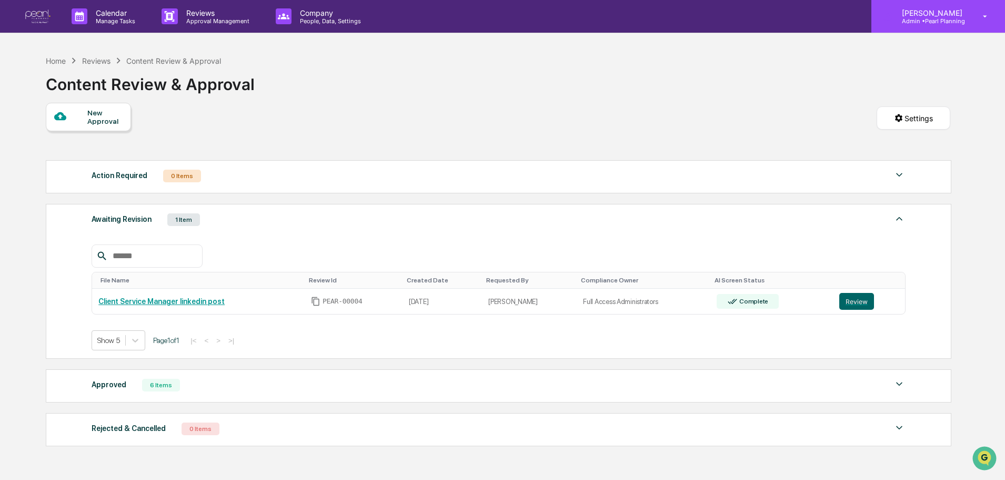
click at [944, 24] on p "Admin • Pearl Planning" at bounding box center [931, 20] width 74 height 7
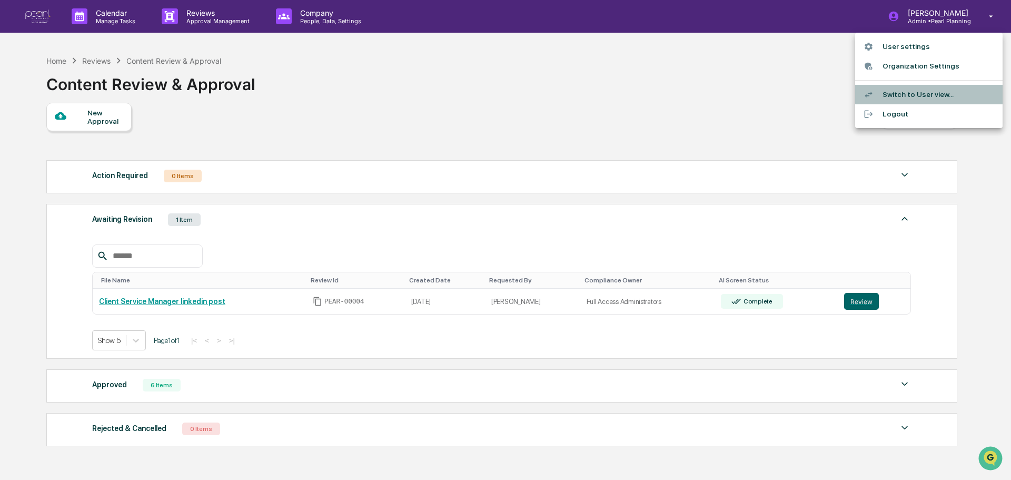
click at [916, 93] on li "Switch to User view..." at bounding box center [928, 94] width 147 height 19
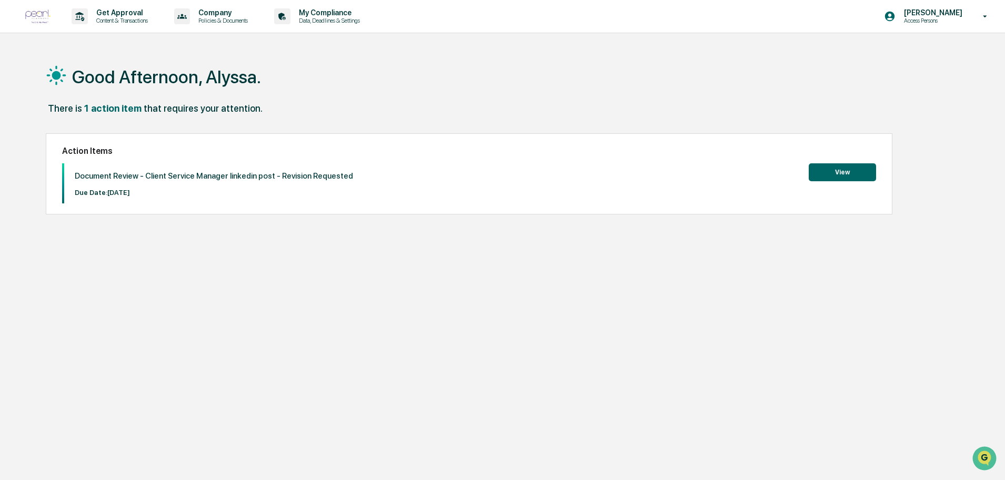
click at [857, 171] on button "View" at bounding box center [842, 172] width 67 height 18
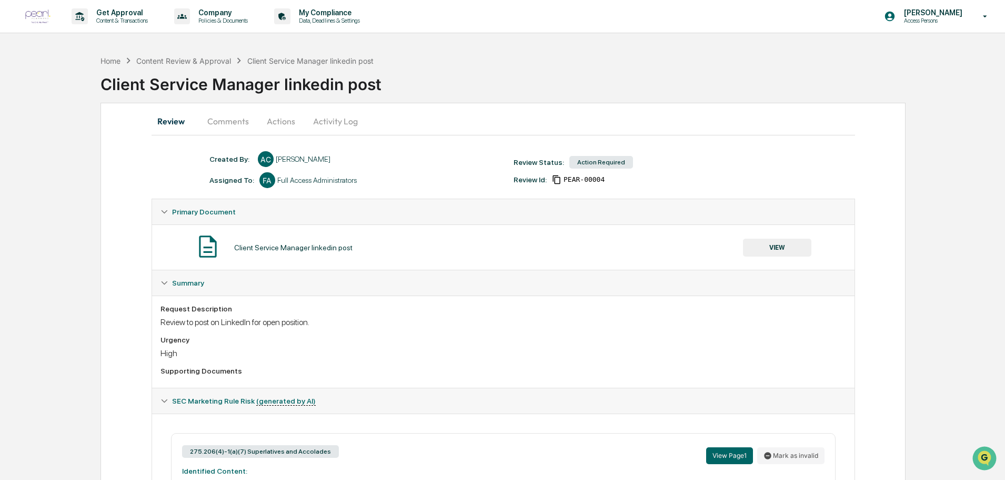
click at [229, 115] on button "Comments" at bounding box center [228, 120] width 58 height 25
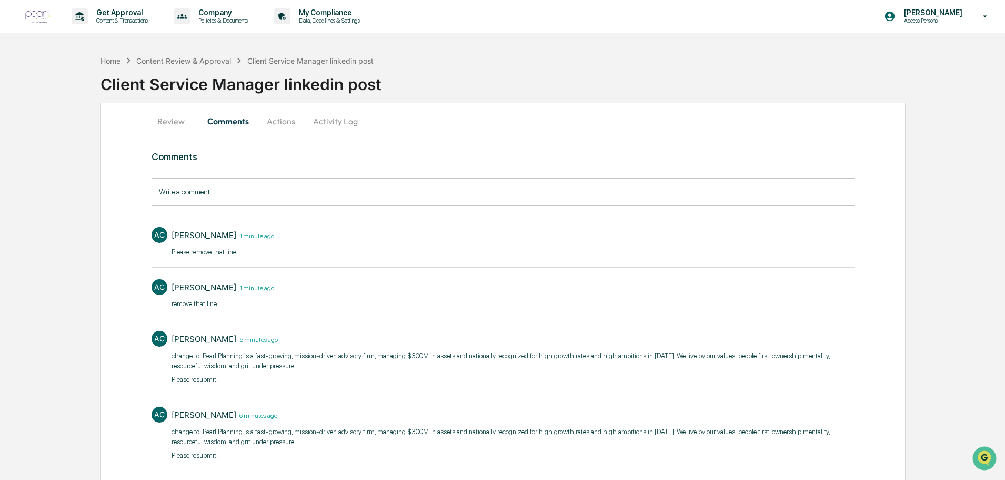
click at [283, 118] on button "Actions" at bounding box center [280, 120] width 47 height 25
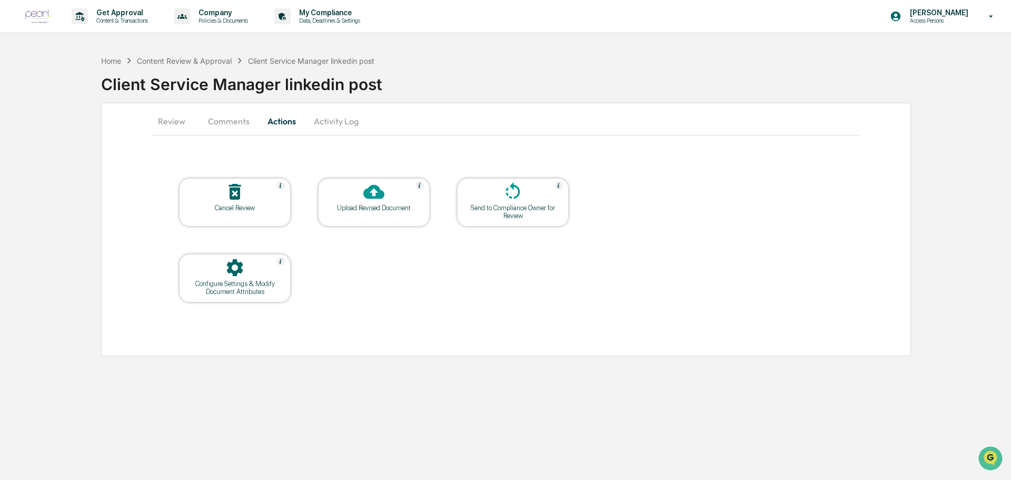
click at [372, 205] on div "Upload Revised Document" at bounding box center [373, 208] width 95 height 8
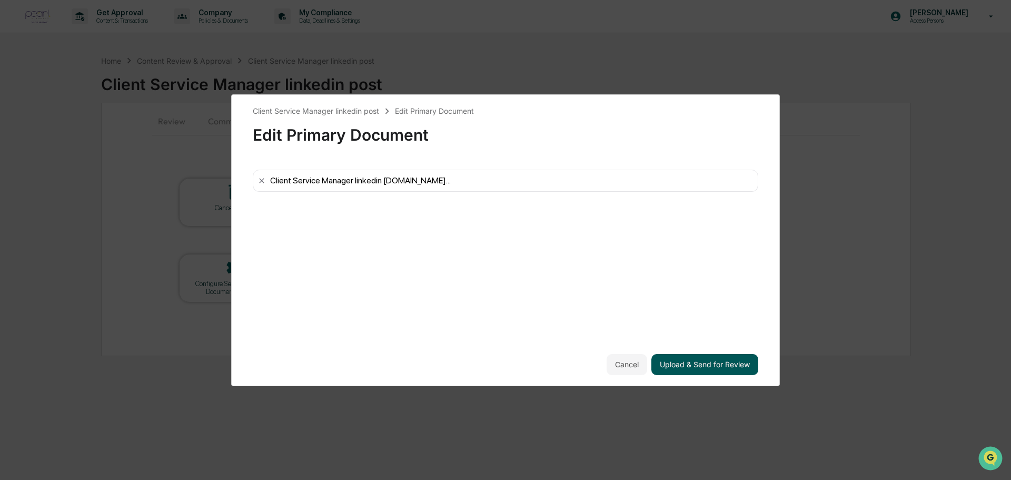
click at [696, 369] on button "Upload & Send for Review" at bounding box center [704, 364] width 107 height 21
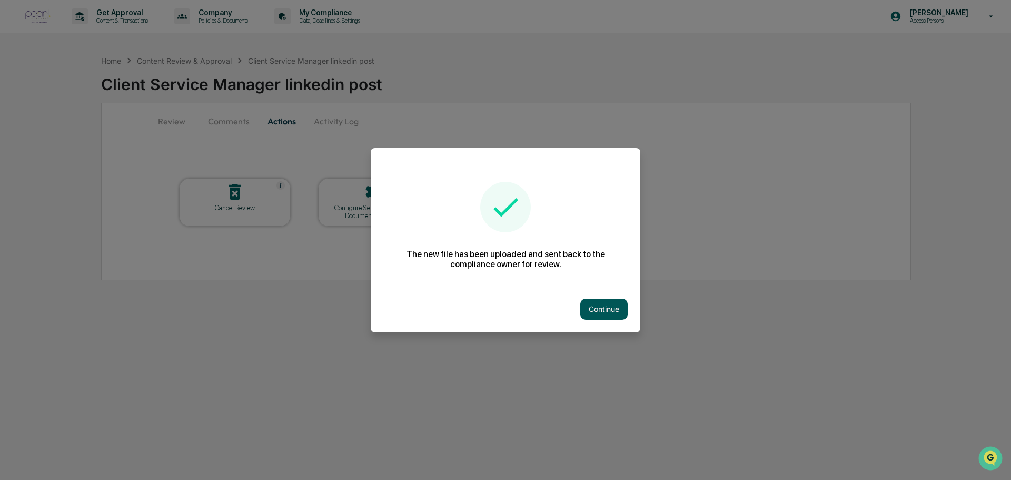
click at [606, 312] on button "Continue" at bounding box center [603, 308] width 47 height 21
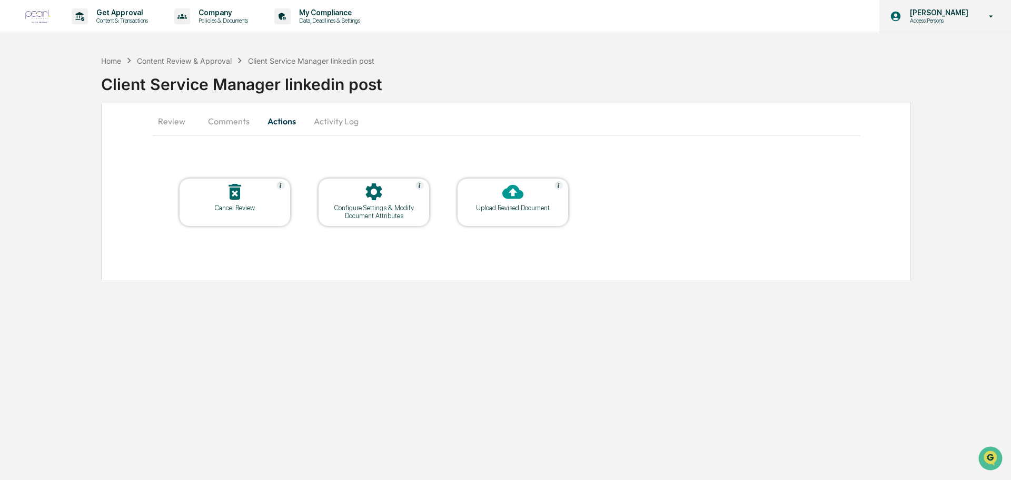
click at [964, 23] on p "Access Persons" at bounding box center [937, 20] width 72 height 7
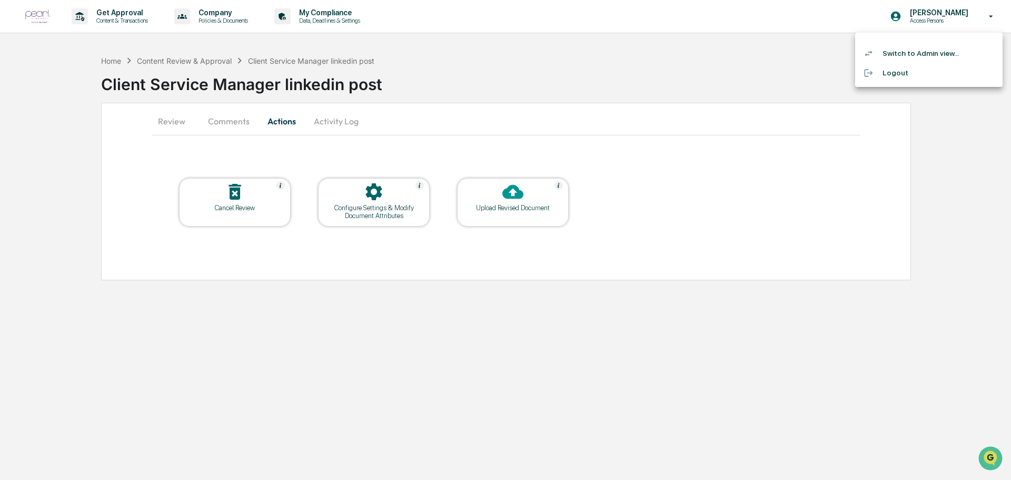
click at [928, 58] on li "Switch to Admin view..." at bounding box center [928, 53] width 147 height 19
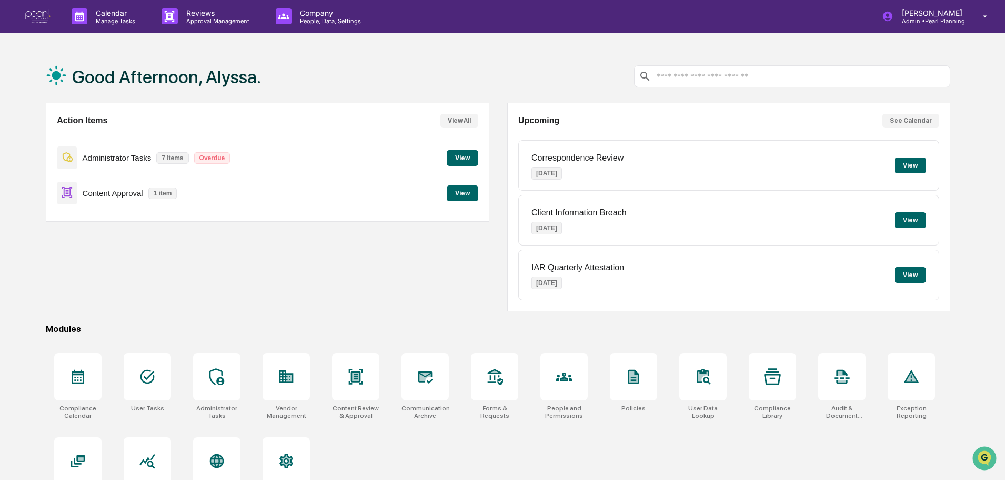
click at [469, 195] on button "View" at bounding box center [463, 193] width 32 height 16
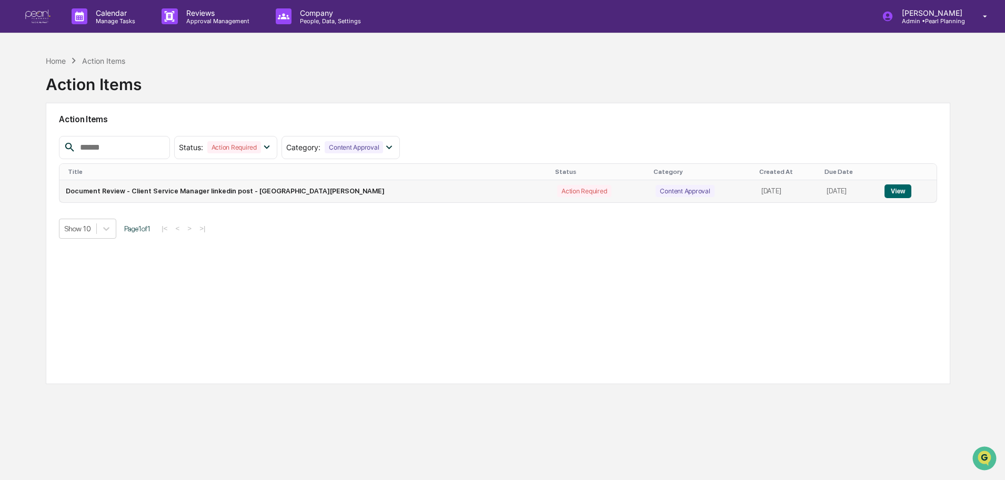
click at [894, 192] on button "View" at bounding box center [898, 191] width 27 height 14
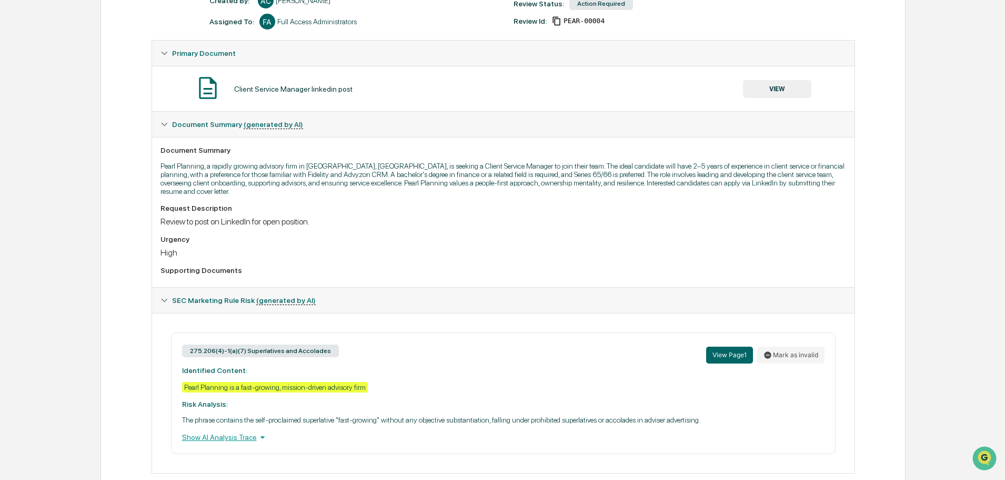
scroll to position [171, 0]
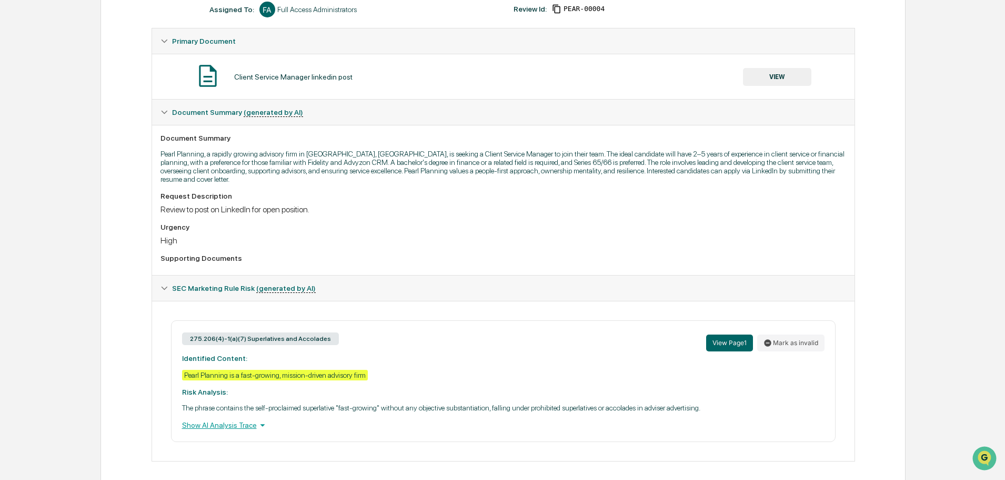
click at [223, 419] on div "Show AI Analysis Trace" at bounding box center [503, 425] width 643 height 12
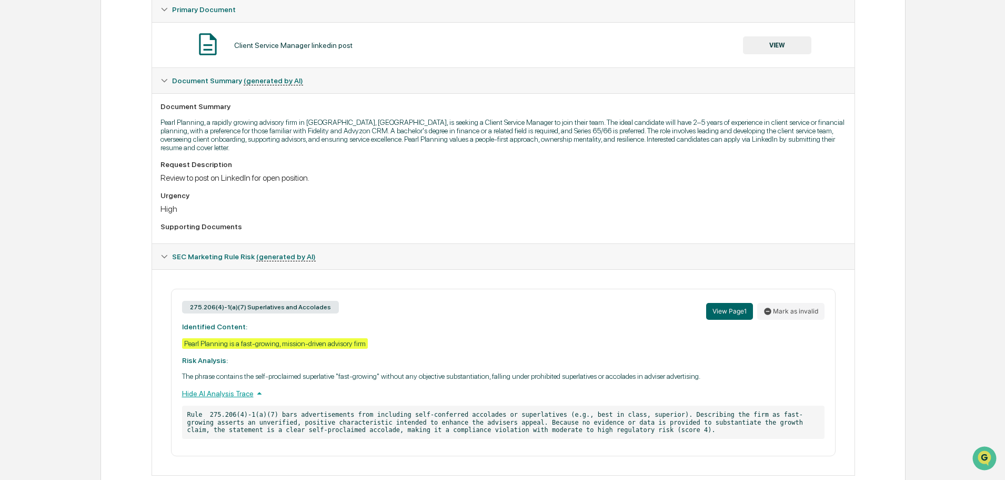
scroll to position [216, 0]
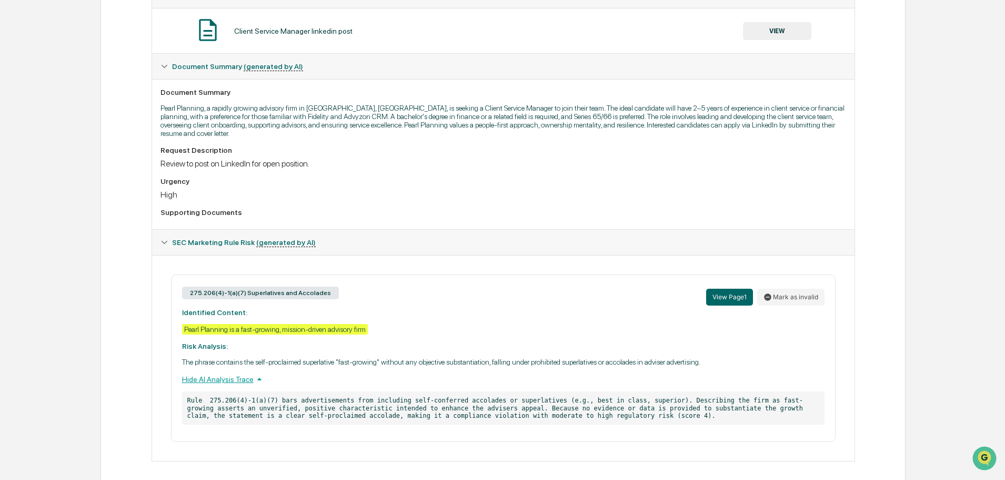
drag, startPoint x: 351, startPoint y: 320, endPoint x: 471, endPoint y: 337, distance: 120.8
click at [471, 337] on div "275.206(4)-1(a)(7) Superlatives and Accolades View Page 1 Mark as invalid Ident…" at bounding box center [503, 357] width 665 height 167
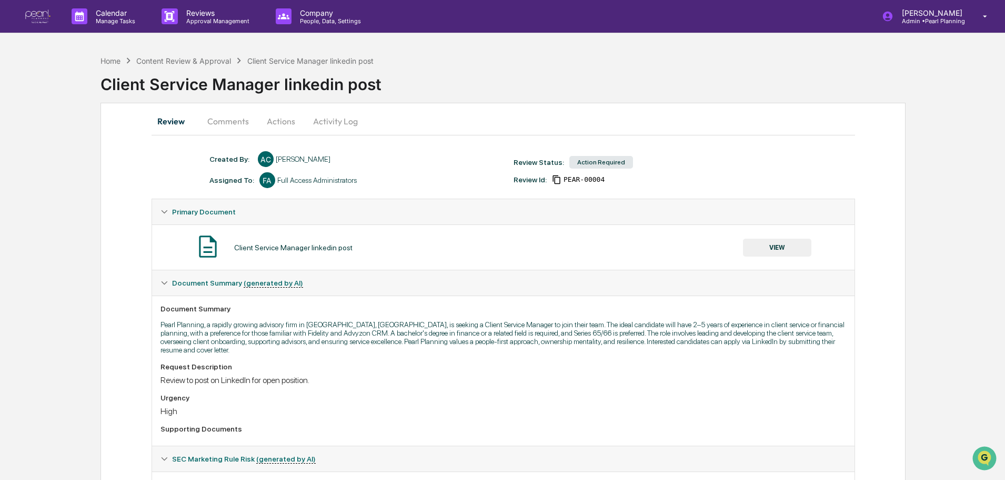
click at [233, 119] on button "Comments" at bounding box center [228, 120] width 58 height 25
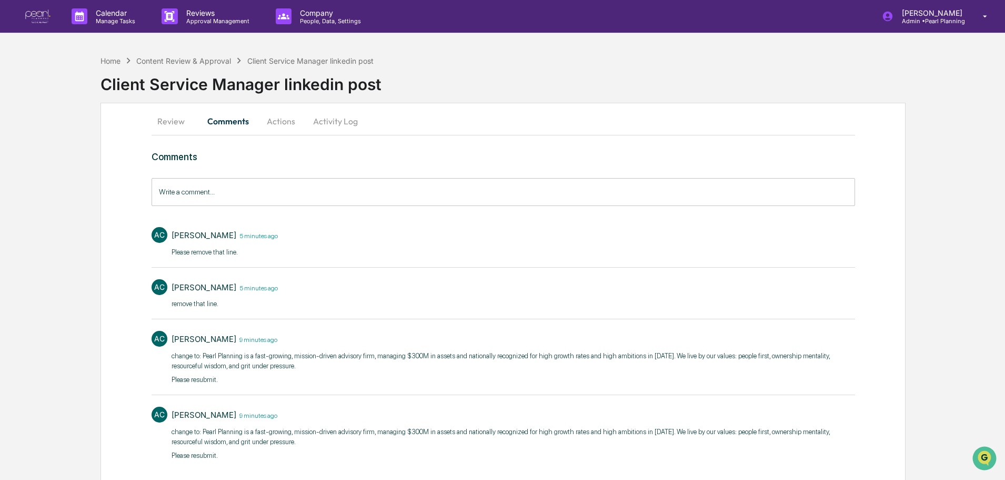
click at [226, 193] on input "Write a comment..." at bounding box center [504, 192] width 704 height 28
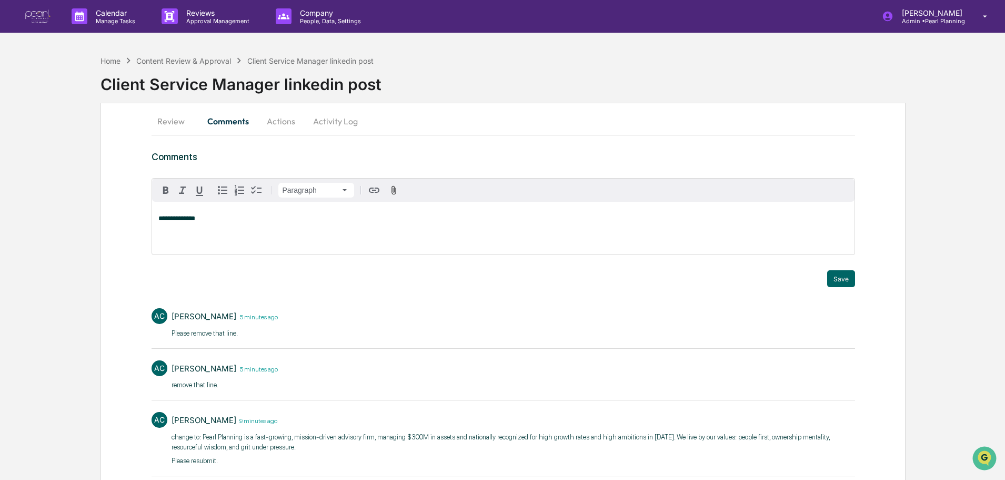
click at [215, 227] on div "**********" at bounding box center [503, 228] width 703 height 53
click at [215, 220] on p "**********" at bounding box center [503, 218] width 690 height 7
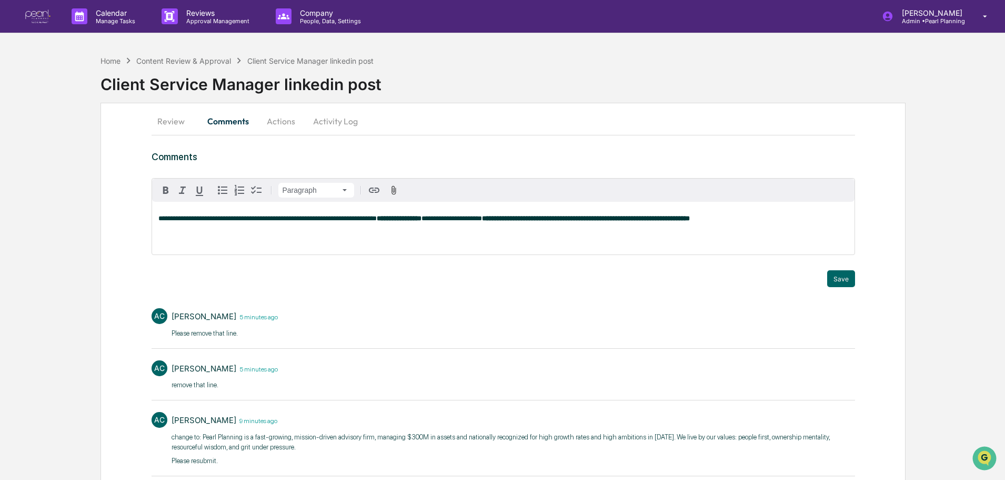
click at [783, 218] on p "**********" at bounding box center [503, 218] width 690 height 7
click at [833, 277] on button "Save" at bounding box center [842, 278] width 28 height 17
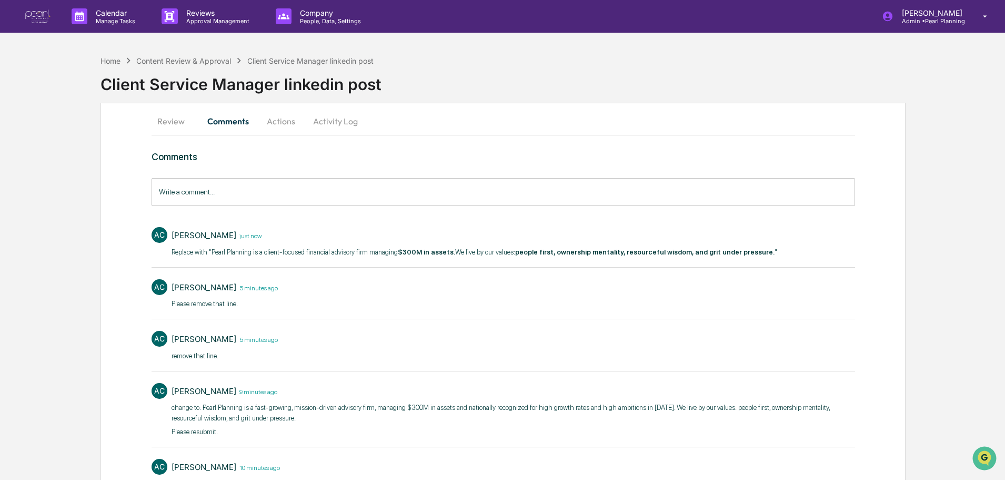
click at [284, 114] on button "Actions" at bounding box center [280, 120] width 47 height 25
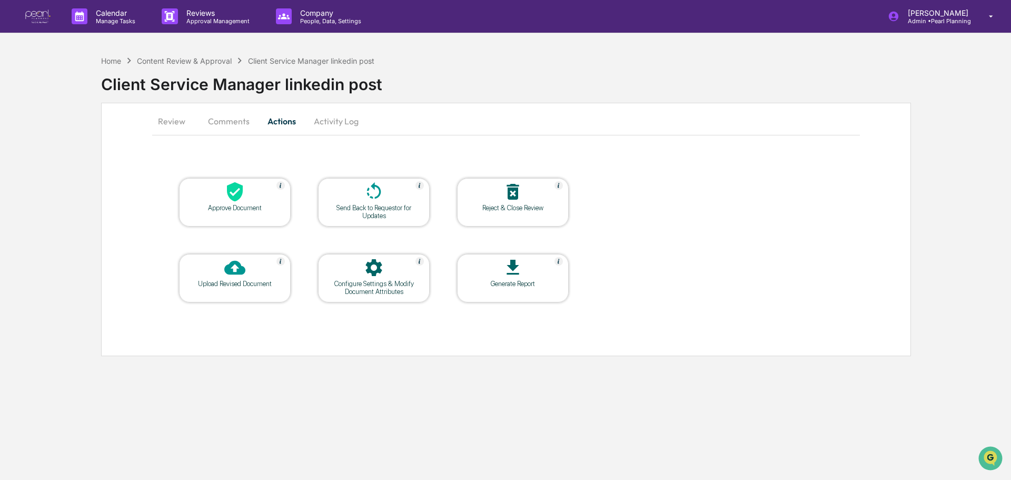
click at [378, 207] on div "Send Back to Requestor for Updates" at bounding box center [373, 212] width 95 height 16
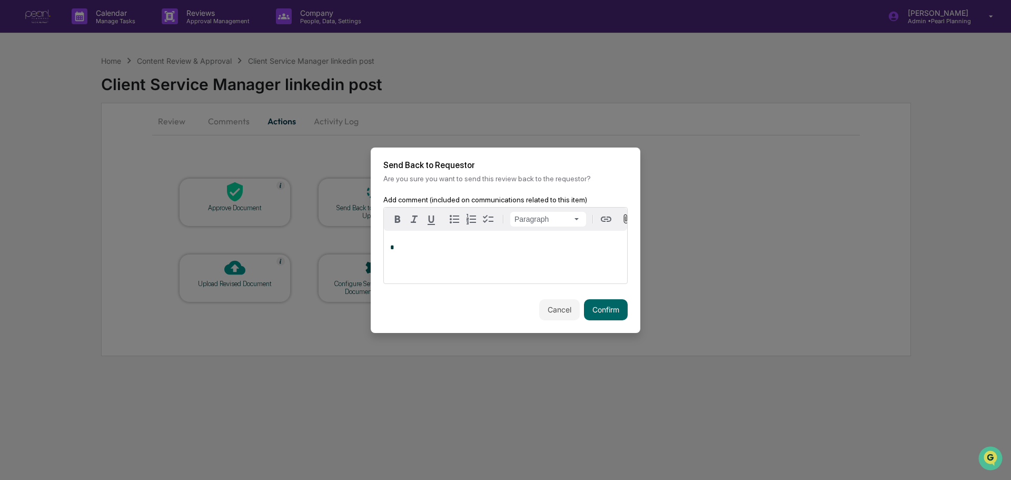
click at [415, 261] on div "*" at bounding box center [505, 257] width 243 height 53
paste div
click at [390, 248] on div "**********" at bounding box center [505, 257] width 243 height 53
click at [600, 308] on button "Confirm" at bounding box center [606, 309] width 44 height 21
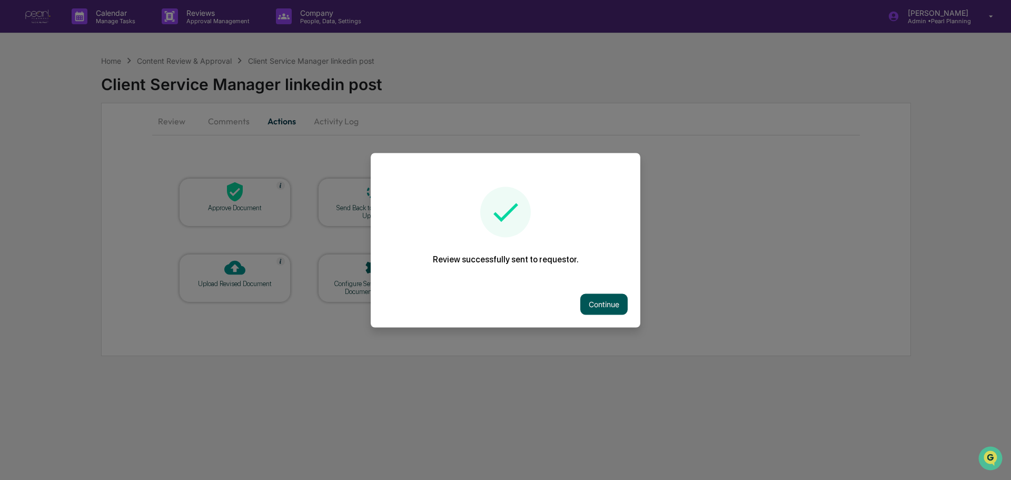
click at [595, 311] on button "Continue" at bounding box center [603, 303] width 47 height 21
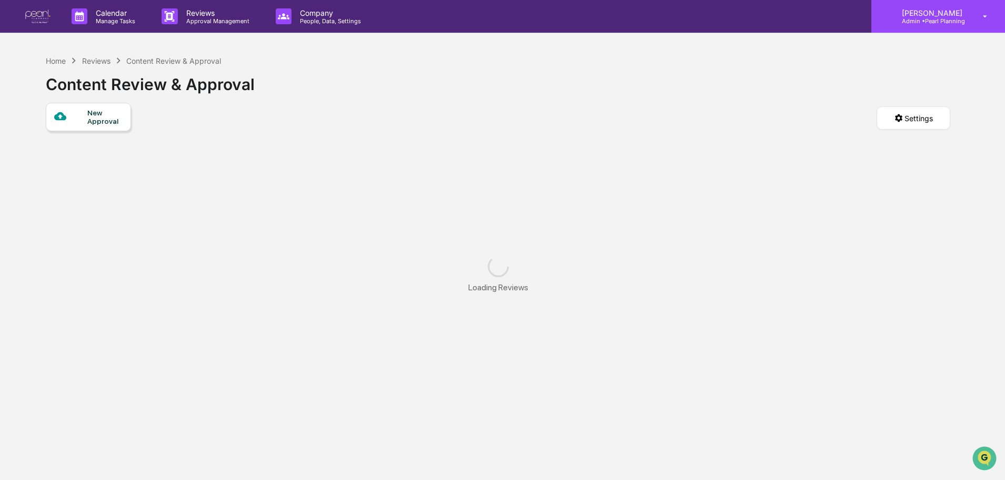
click at [917, 19] on p "Admin • Pearl Planning" at bounding box center [931, 20] width 74 height 7
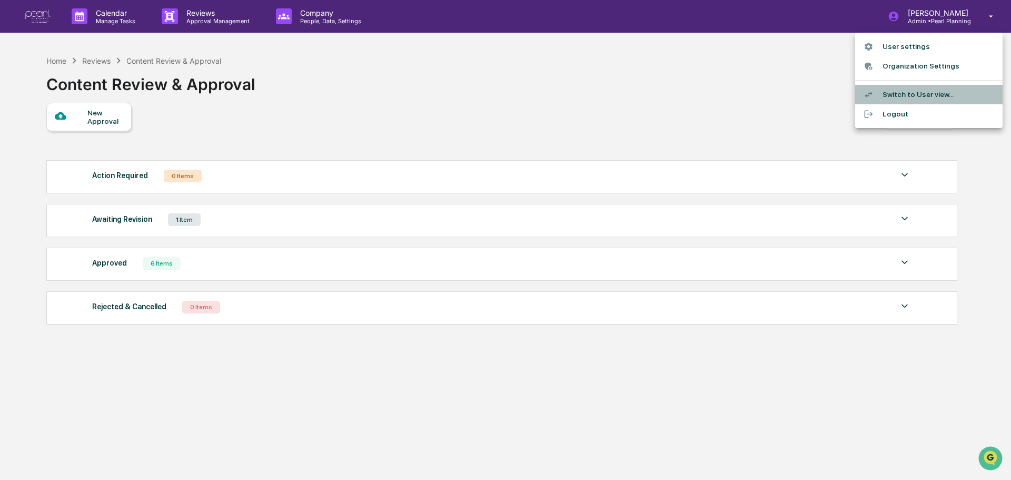
click at [901, 92] on li "Switch to User view..." at bounding box center [928, 94] width 147 height 19
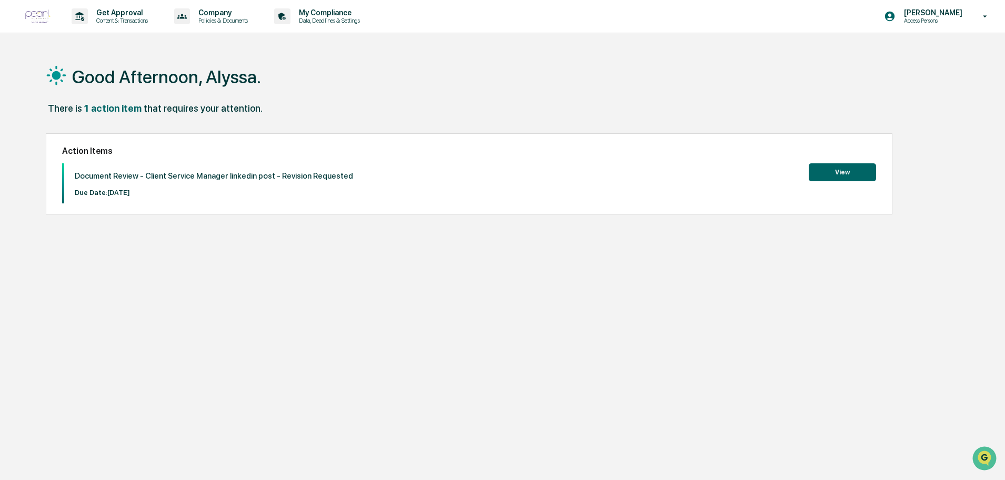
click at [865, 178] on button "View" at bounding box center [842, 172] width 67 height 18
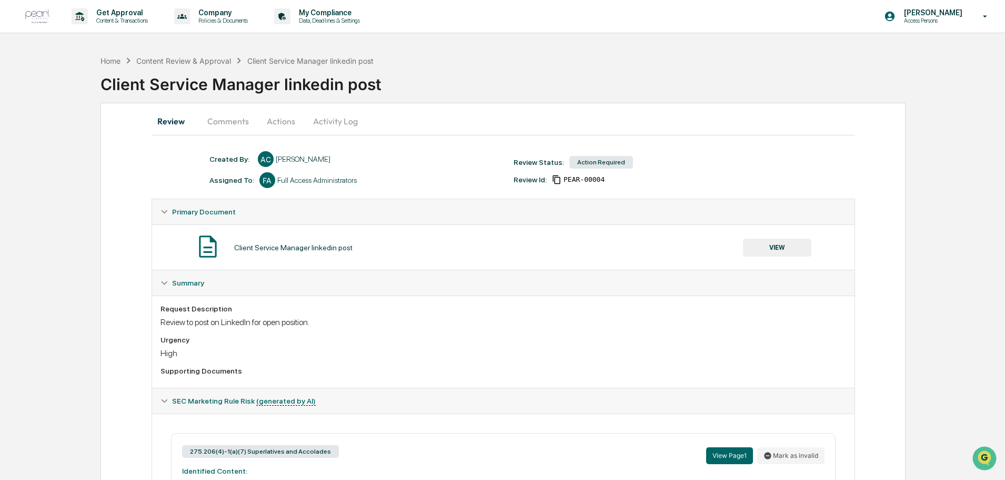
click at [275, 123] on button "Actions" at bounding box center [280, 120] width 47 height 25
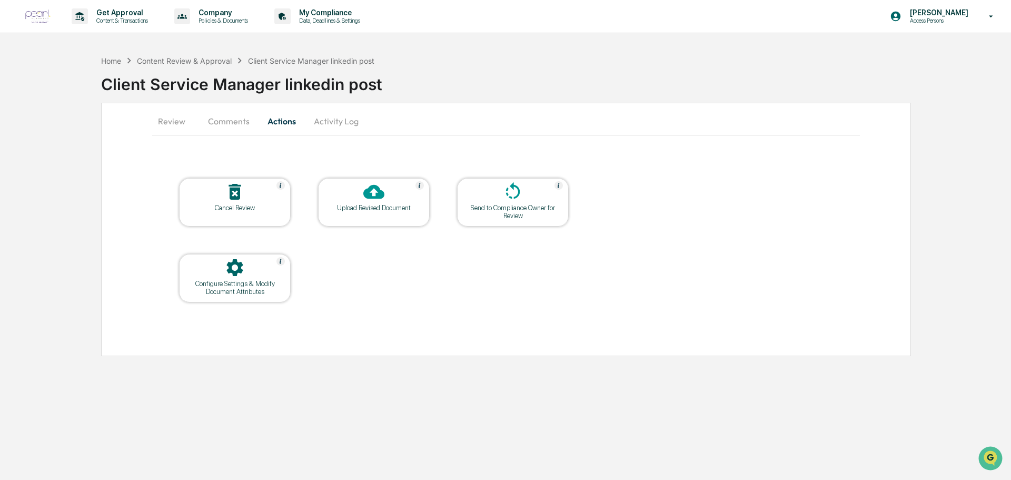
click at [365, 216] on div "Upload Revised Document" at bounding box center [374, 202] width 112 height 48
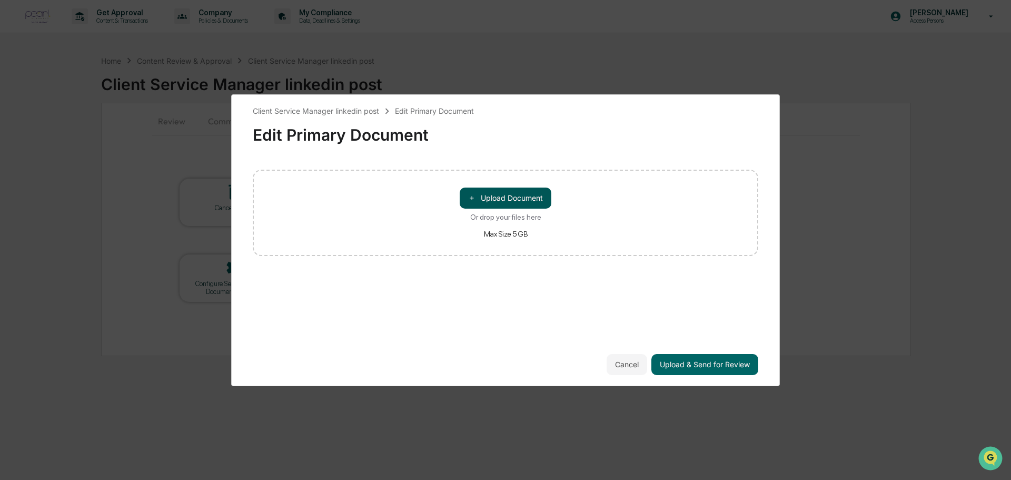
click at [500, 206] on button "＋ Upload Document" at bounding box center [506, 197] width 92 height 21
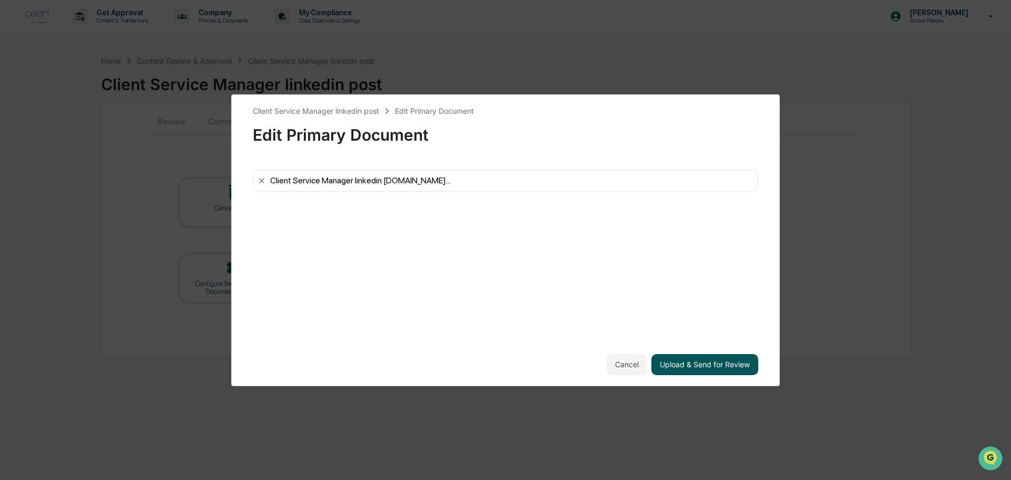
click at [703, 361] on button "Upload & Send for Review" at bounding box center [704, 364] width 107 height 21
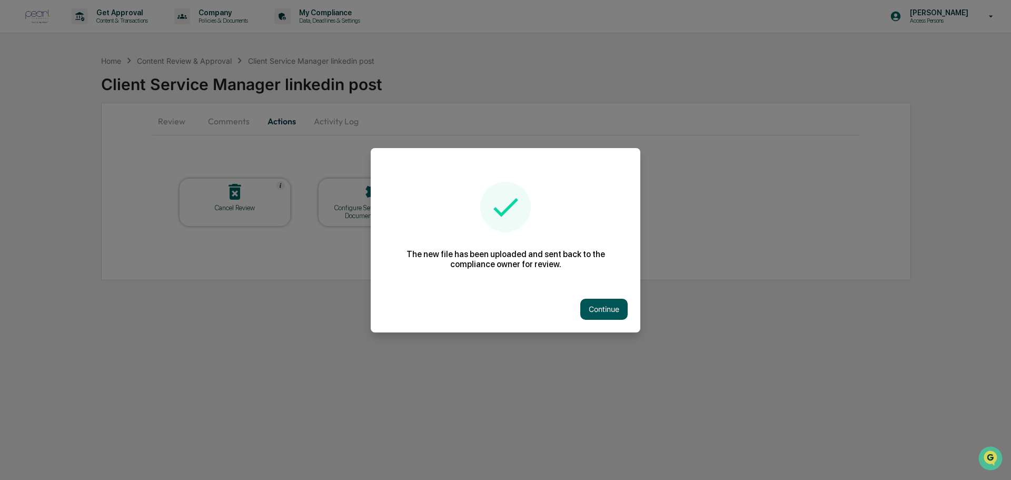
click at [611, 318] on button "Continue" at bounding box center [603, 308] width 47 height 21
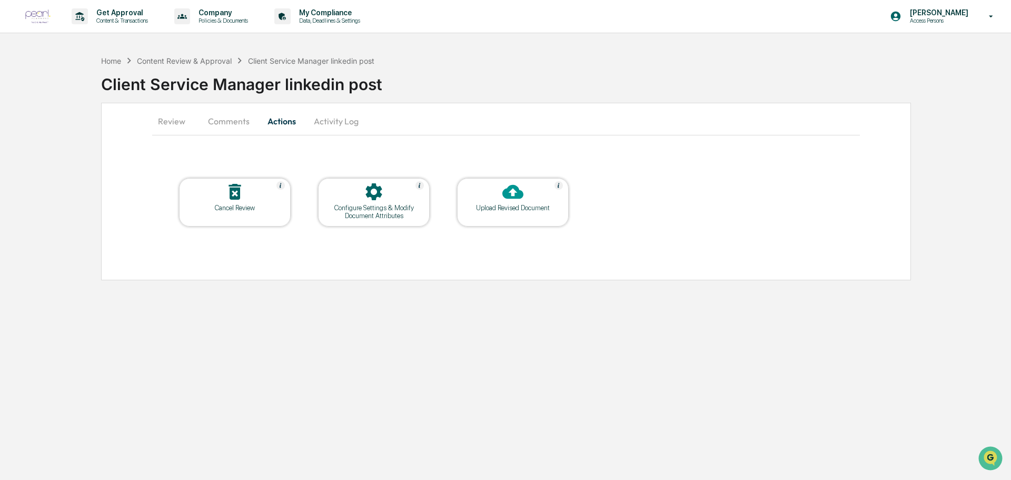
click at [944, 11] on p "[PERSON_NAME]" at bounding box center [937, 12] width 72 height 8
click at [921, 54] on li "Switch to Admin view..." at bounding box center [928, 53] width 147 height 19
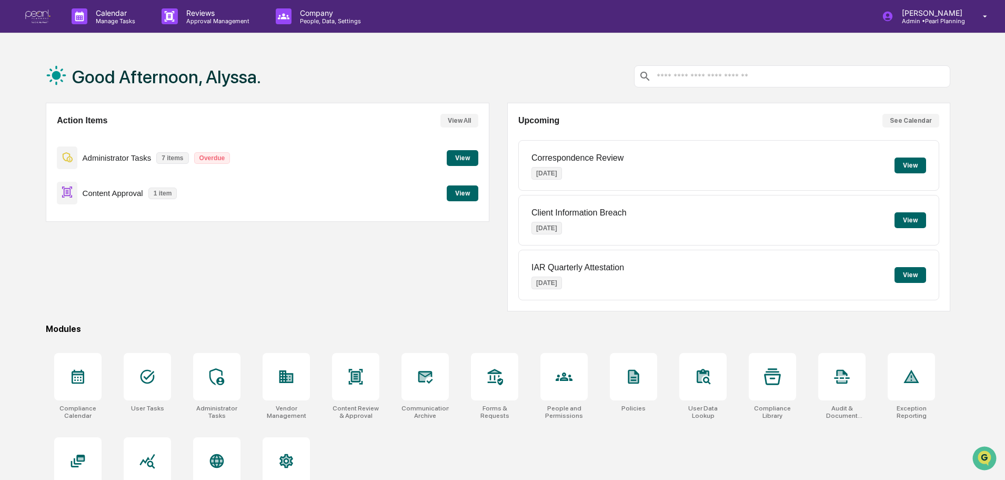
click at [460, 195] on button "View" at bounding box center [463, 193] width 32 height 16
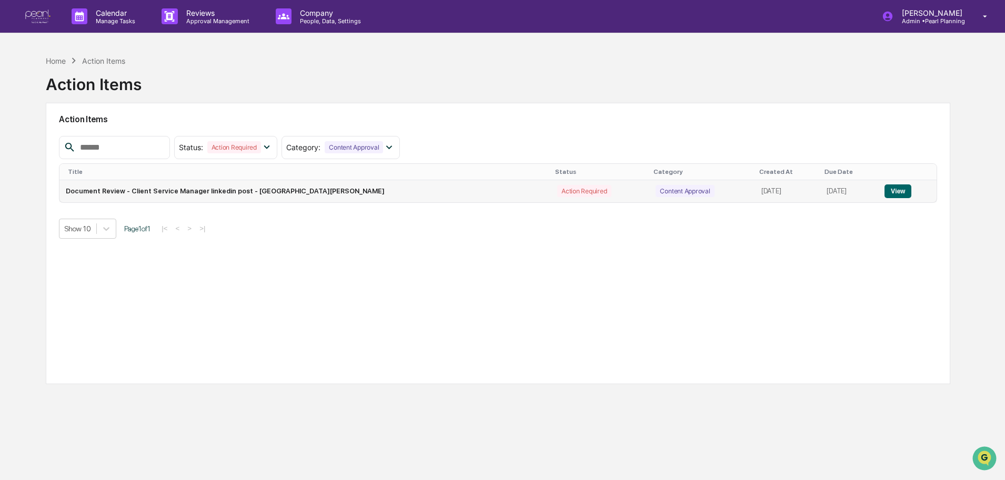
click at [900, 190] on button "View" at bounding box center [898, 191] width 27 height 14
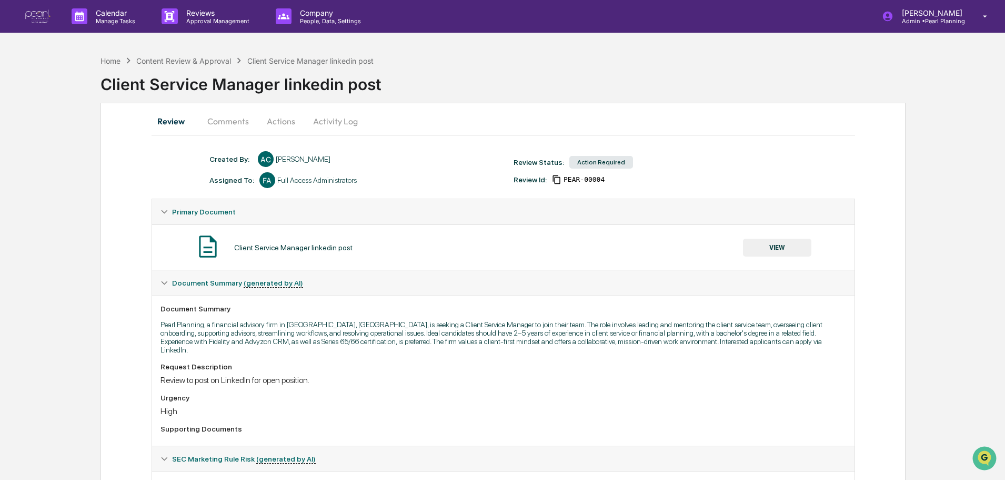
click at [235, 115] on button "Comments" at bounding box center [228, 120] width 58 height 25
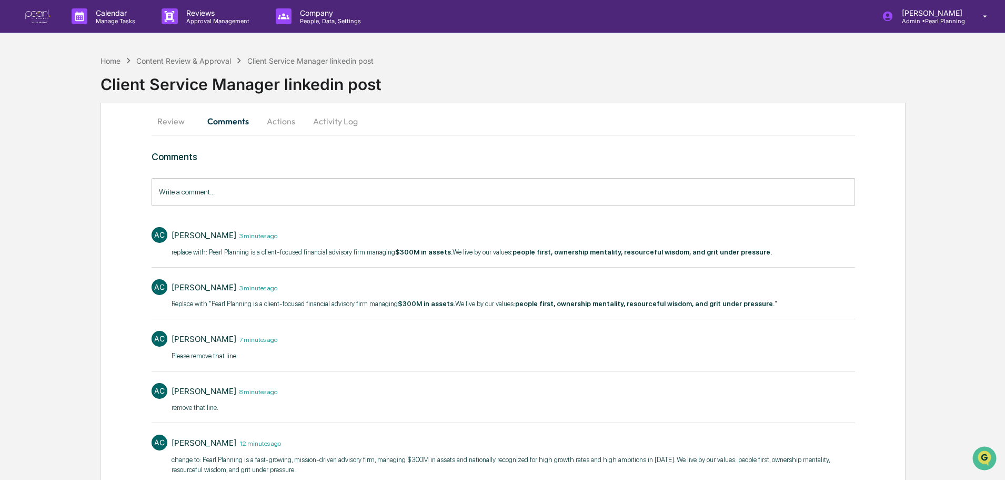
click at [281, 118] on button "Actions" at bounding box center [280, 120] width 47 height 25
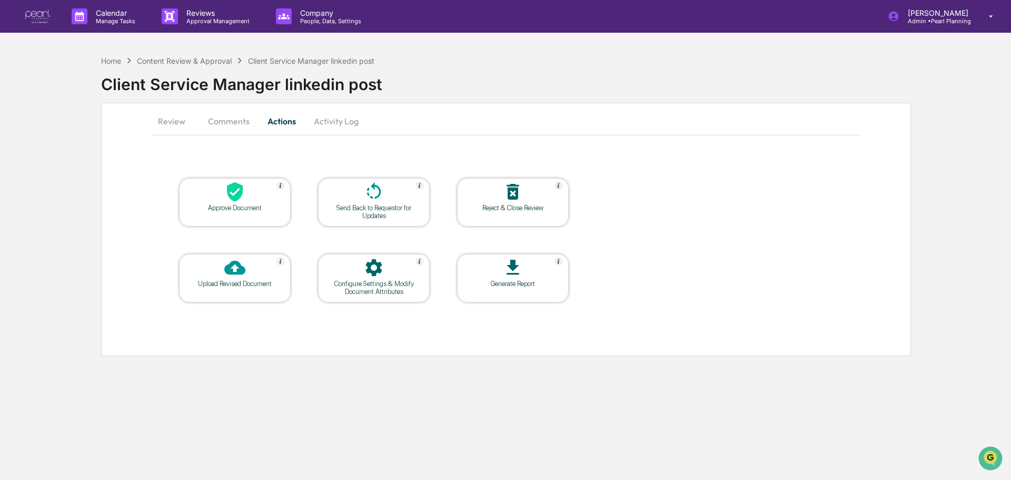
click at [224, 207] on div "Approve Document" at bounding box center [234, 208] width 95 height 8
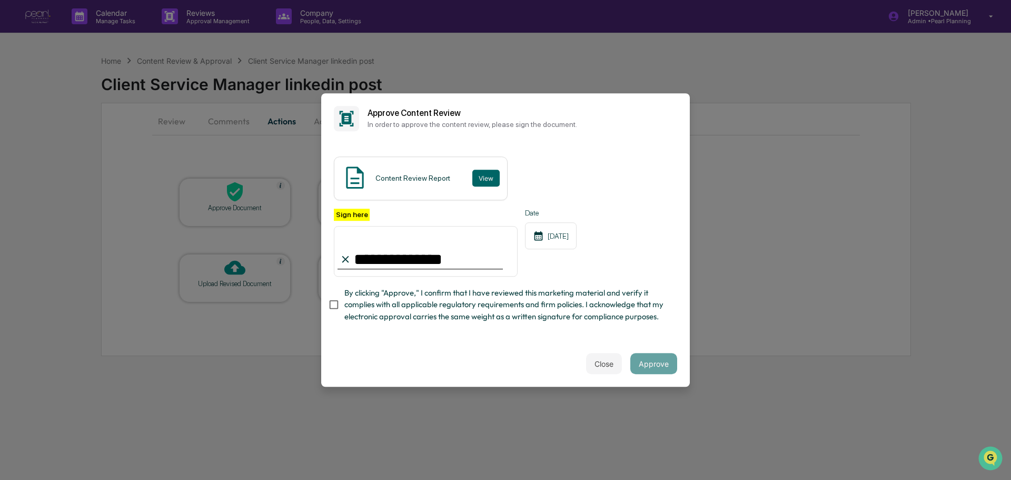
type input "**********"
click at [654, 362] on button "Approve" at bounding box center [653, 363] width 47 height 21
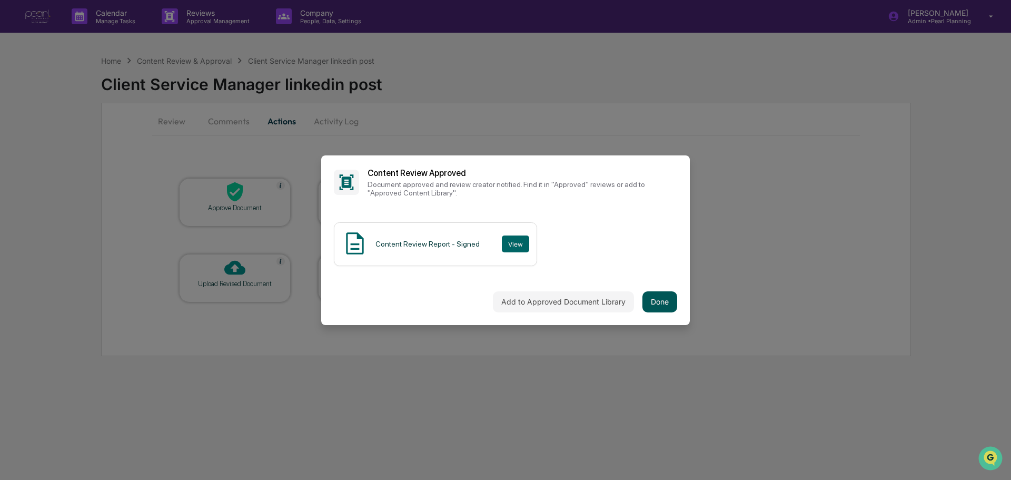
click at [653, 304] on button "Done" at bounding box center [659, 301] width 35 height 21
